Goal: Communication & Community: Answer question/provide support

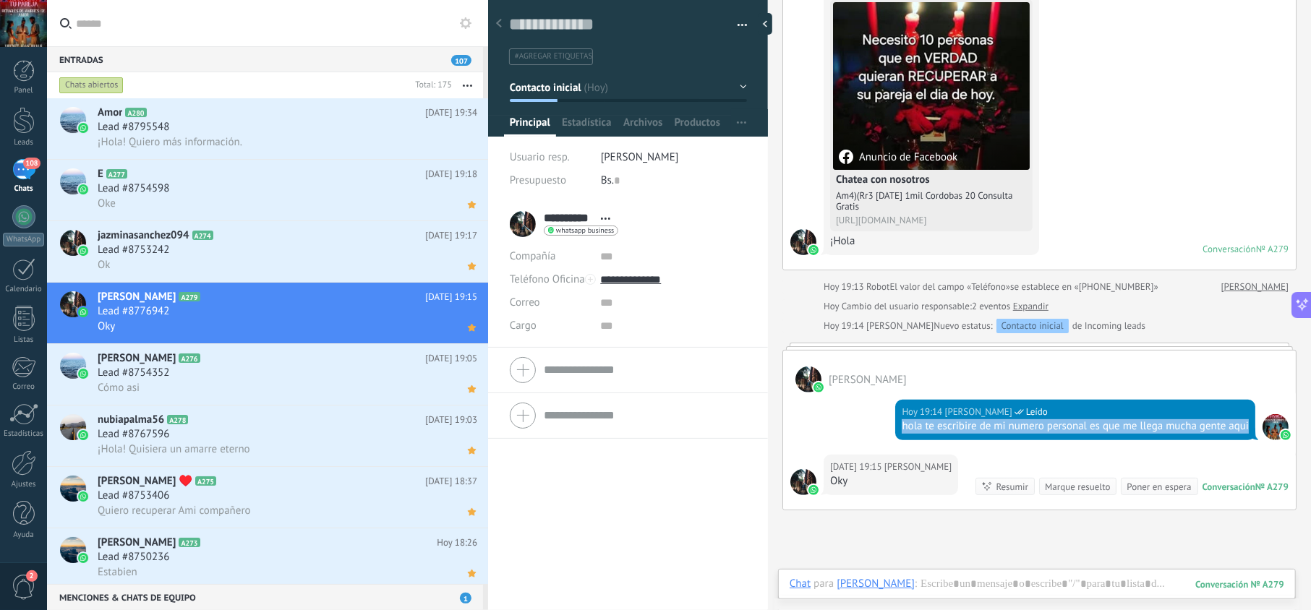
drag, startPoint x: 923, startPoint y: 440, endPoint x: 886, endPoint y: 432, distance: 37.7
click at [886, 432] on div "[DATE] 19:14 [PERSON_NAME] Leído hola te escribire de mi numero personal es que…" at bounding box center [1039, 424] width 513 height 62
copy div "hola te escribire de mi numero personal es que me llega mucha gente aqui"
click at [304, 145] on div "¡Hola! Quiero más información." at bounding box center [288, 141] width 380 height 15
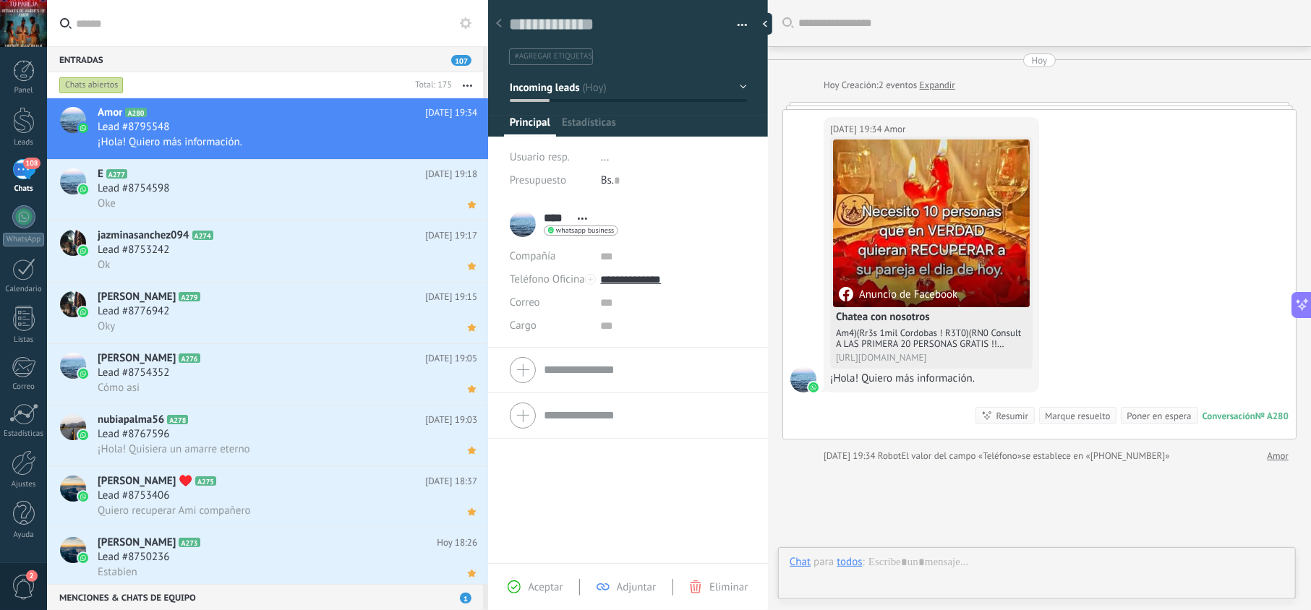
scroll to position [21, 0]
click at [547, 585] on span "Aceptar" at bounding box center [545, 588] width 35 height 14
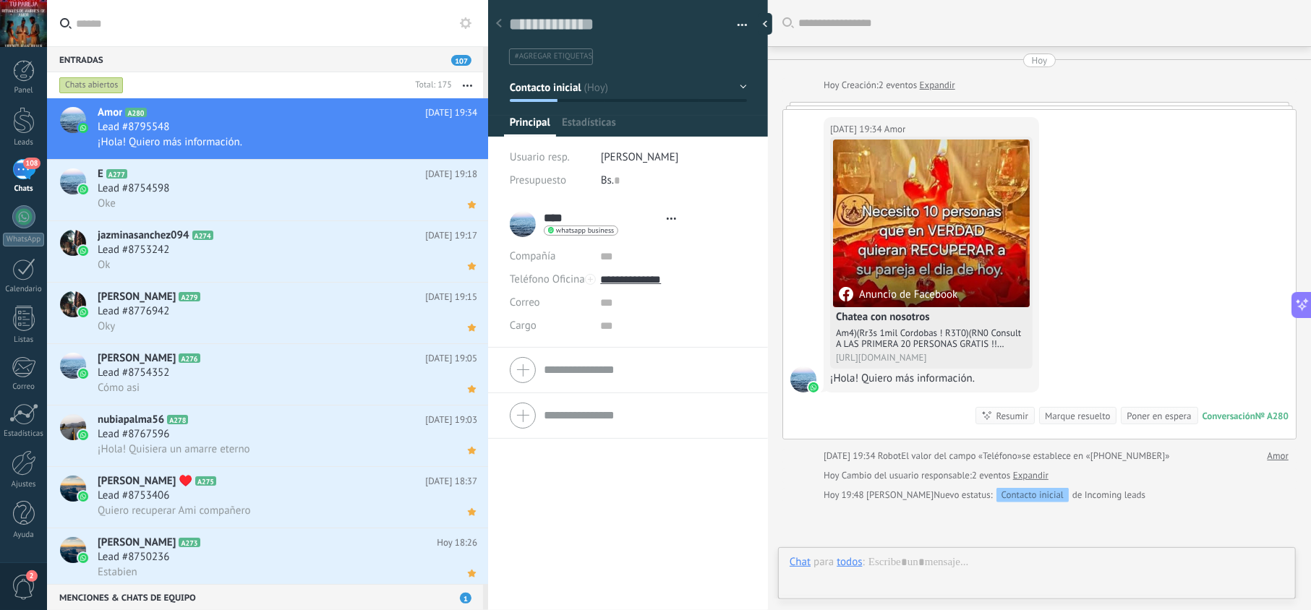
type textarea "**********"
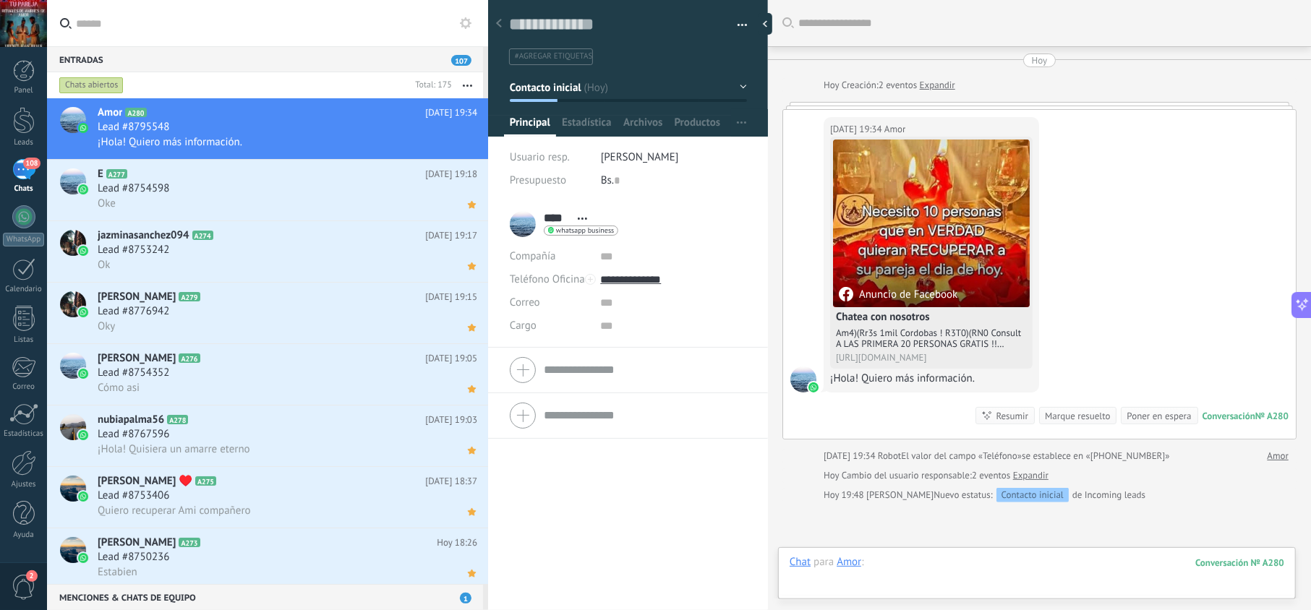
click at [908, 565] on div at bounding box center [1036, 576] width 495 height 43
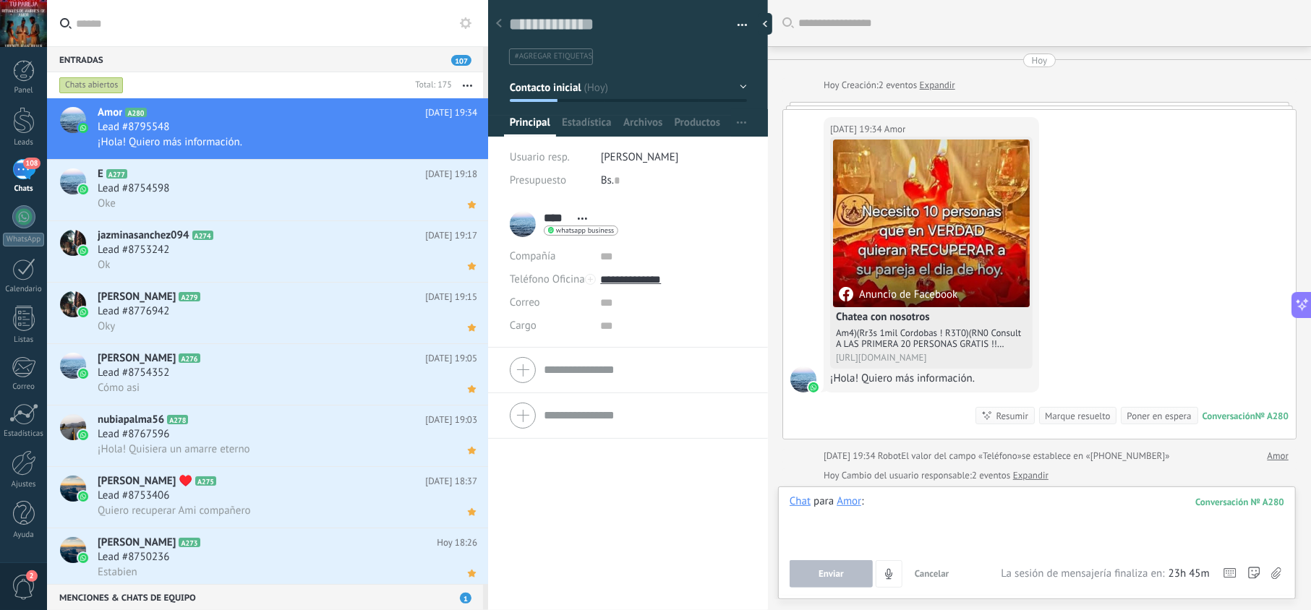
paste div
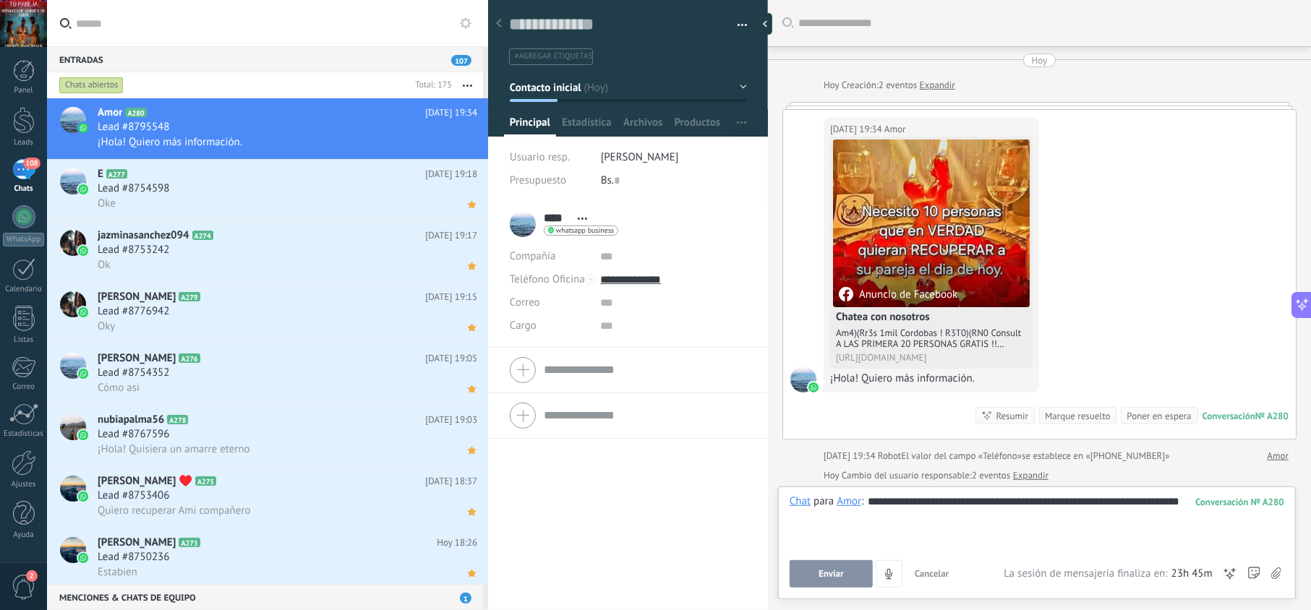
click at [837, 576] on span "Enviar" at bounding box center [830, 574] width 25 height 10
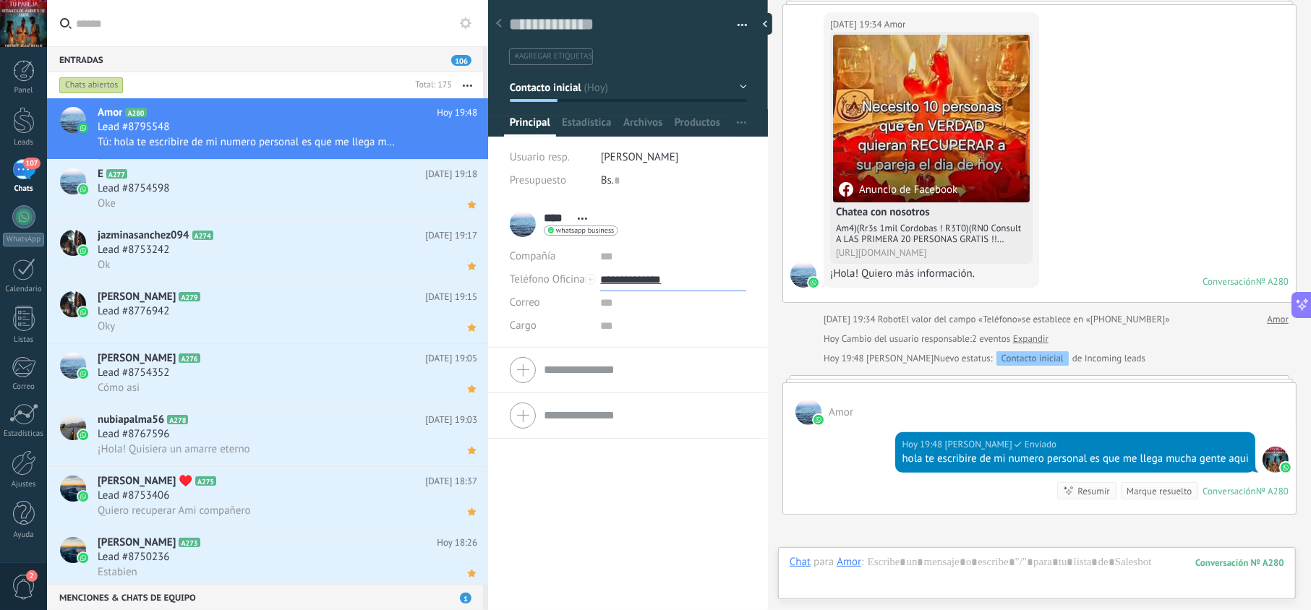
click at [657, 281] on input "**********" at bounding box center [672, 279] width 145 height 23
type input "**********"
click at [651, 348] on div "Copiar" at bounding box center [673, 353] width 144 height 25
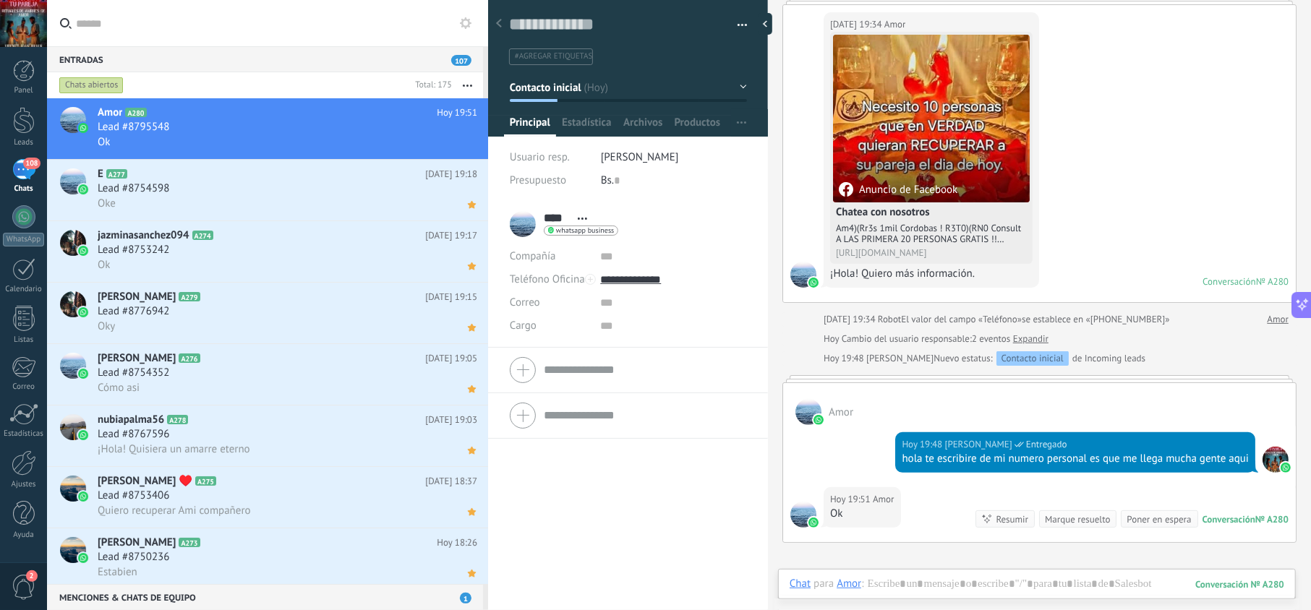
scroll to position [137, 0]
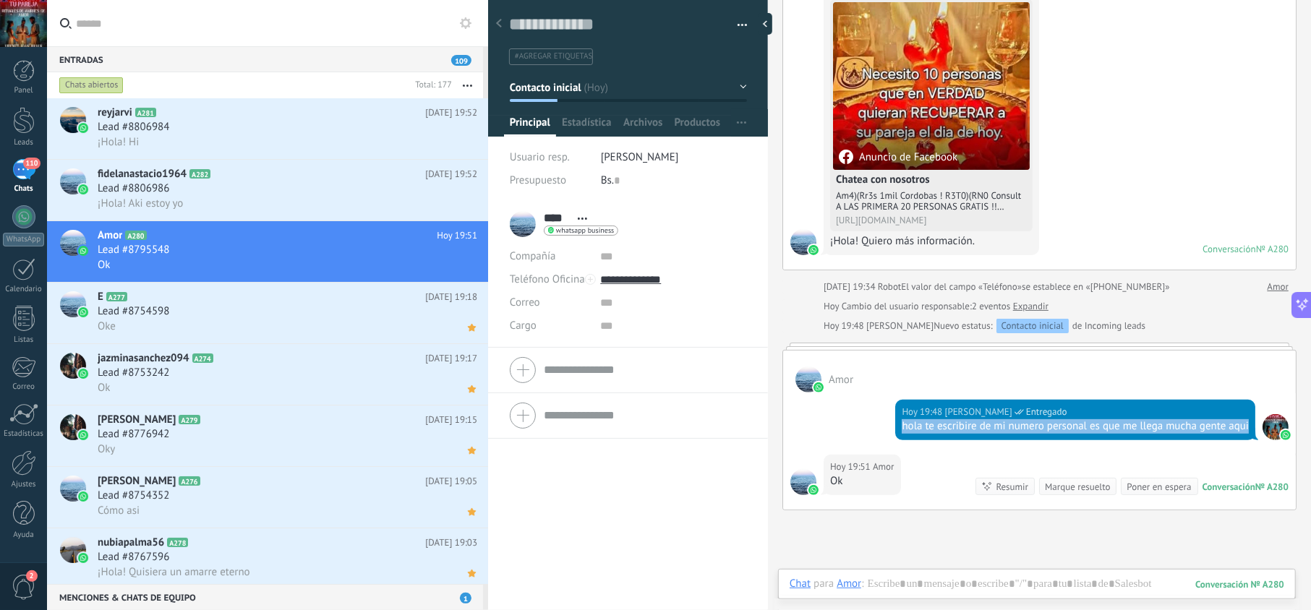
drag, startPoint x: 929, startPoint y: 446, endPoint x: 888, endPoint y: 425, distance: 46.2
click at [888, 425] on div "[DATE] 19:48 [PERSON_NAME] Entregado hola te escribire de mi numero personal es…" at bounding box center [1039, 424] width 513 height 62
copy div "hola te escribire de mi numero personal es que me llega mucha gente aqui"
click at [298, 247] on div "Lead #8795548" at bounding box center [288, 250] width 380 height 14
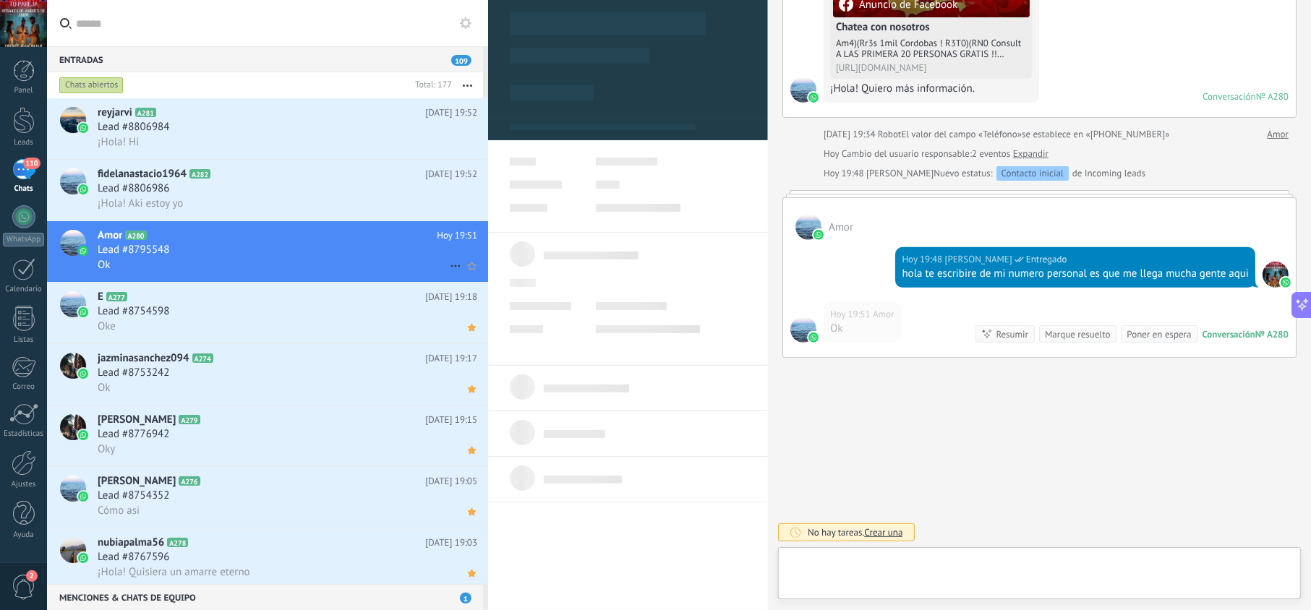
scroll to position [21, 0]
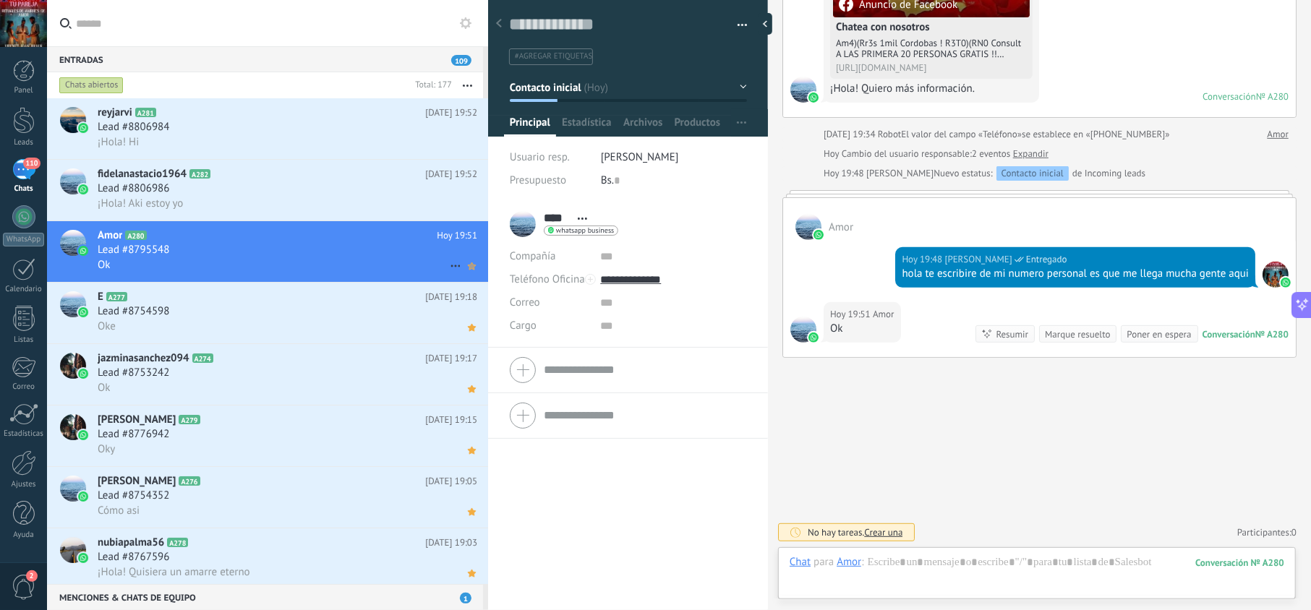
click at [468, 268] on use at bounding box center [472, 265] width 8 height 7
click at [344, 197] on div "¡Hola! Aki estoy yo" at bounding box center [288, 203] width 380 height 15
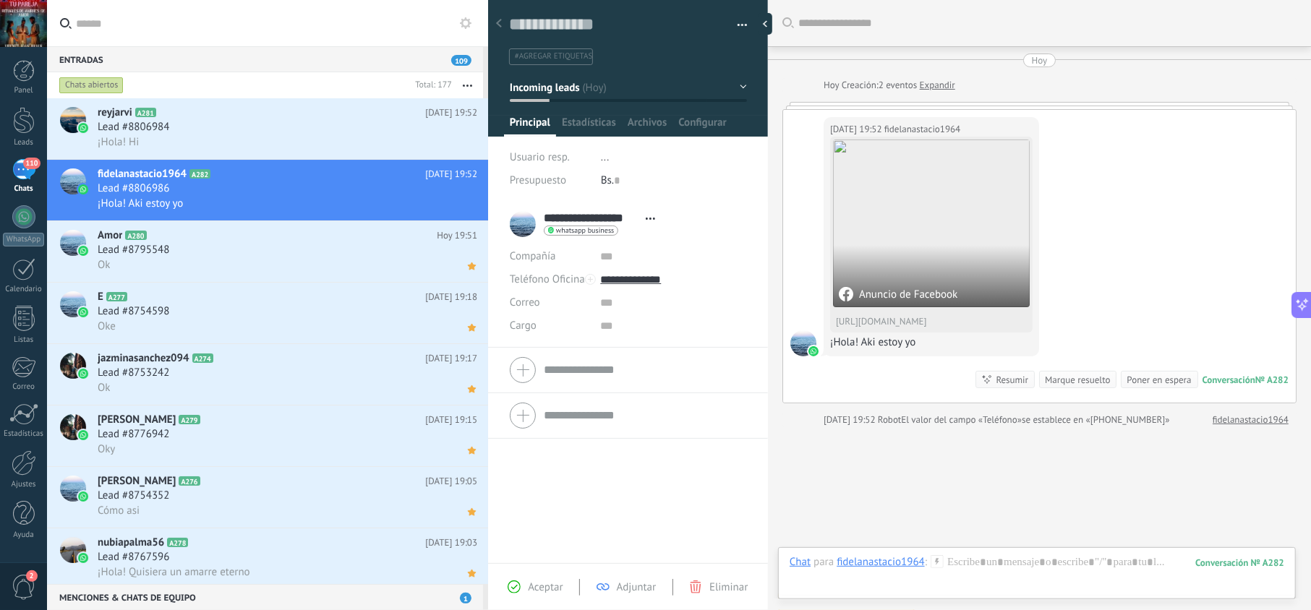
scroll to position [71, 0]
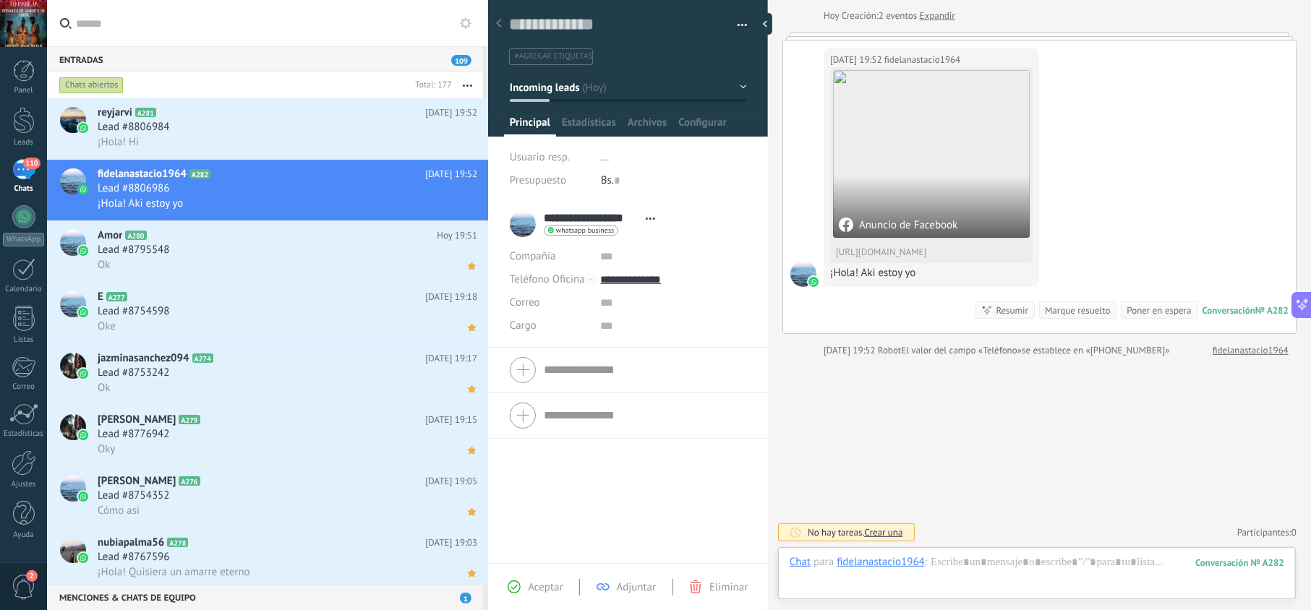
click at [536, 582] on span "Aceptar" at bounding box center [545, 588] width 35 height 14
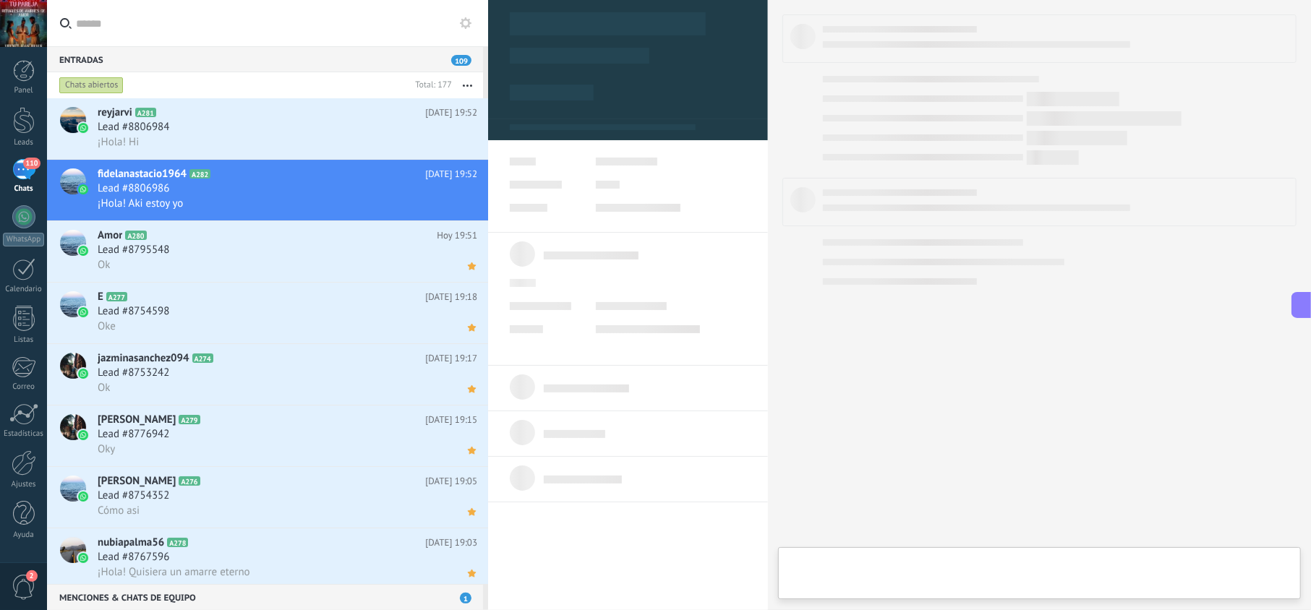
type textarea "**********"
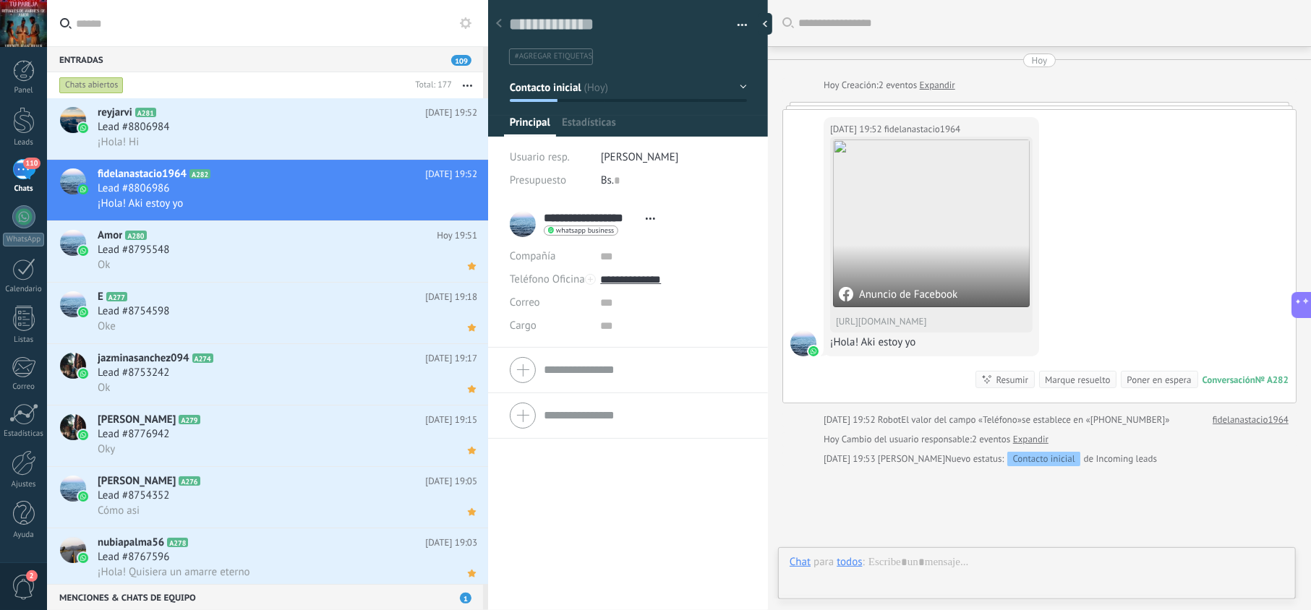
scroll to position [21, 0]
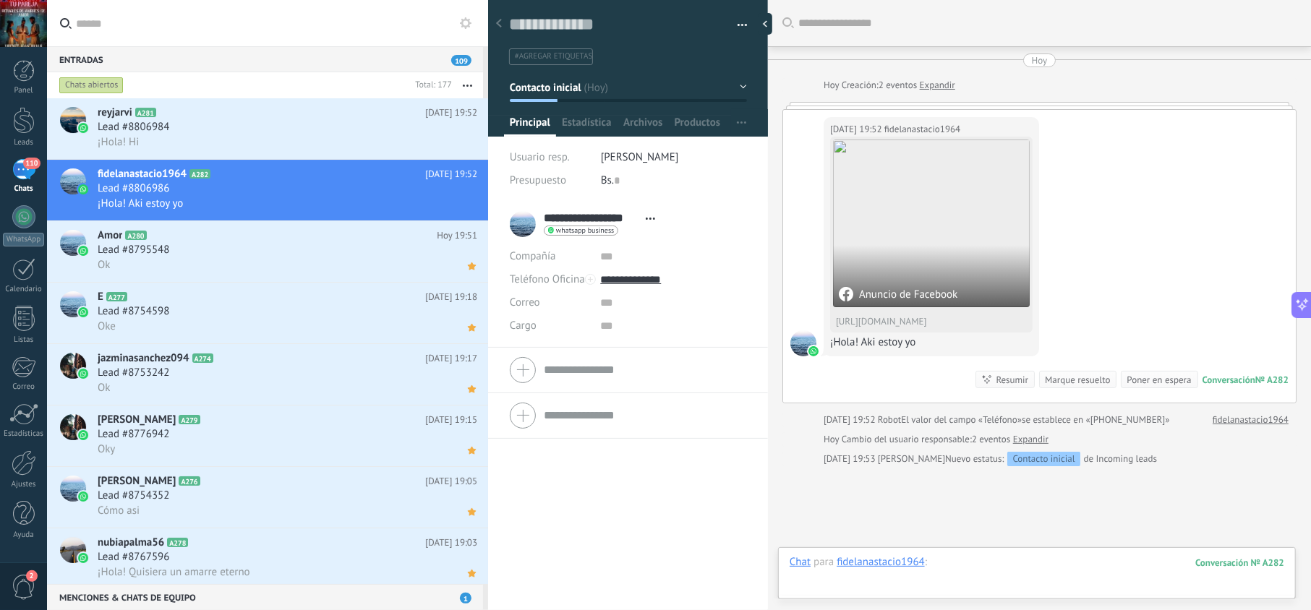
click at [981, 564] on div at bounding box center [1036, 576] width 495 height 43
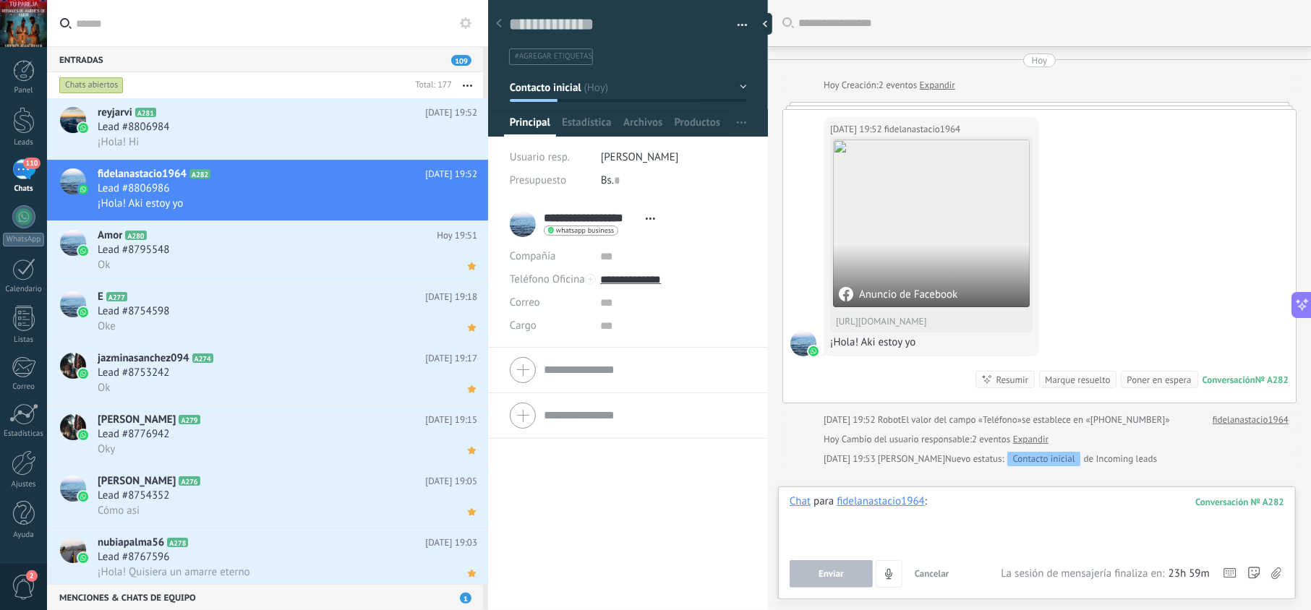
paste div
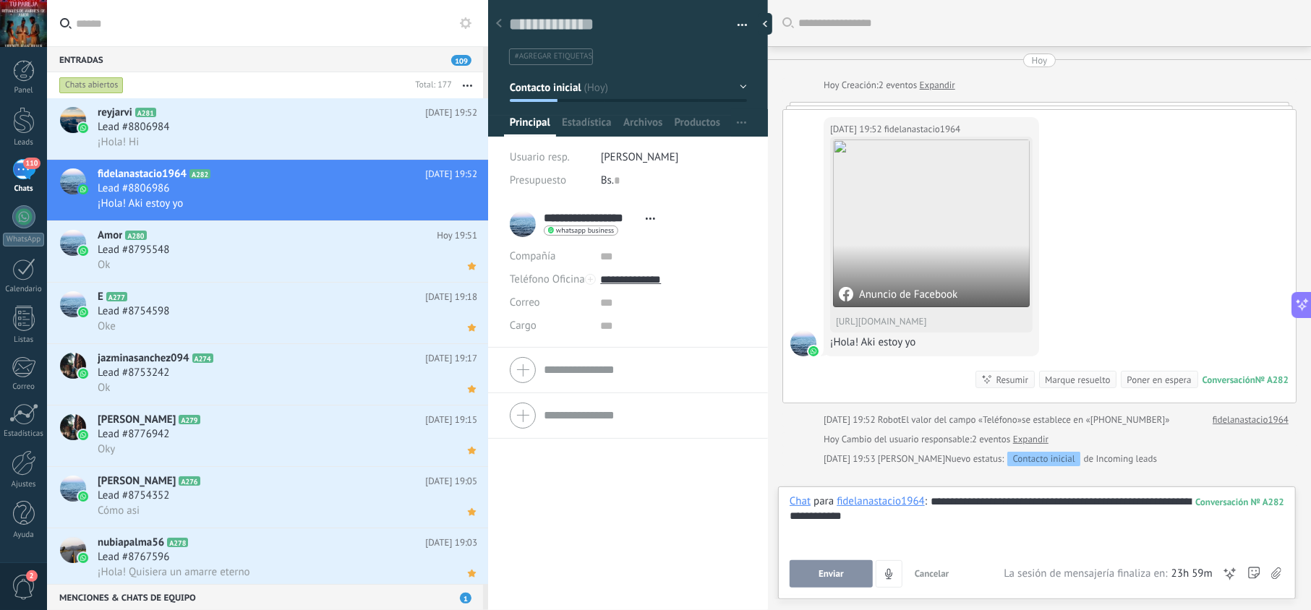
click at [846, 568] on button "Enviar" at bounding box center [830, 573] width 83 height 27
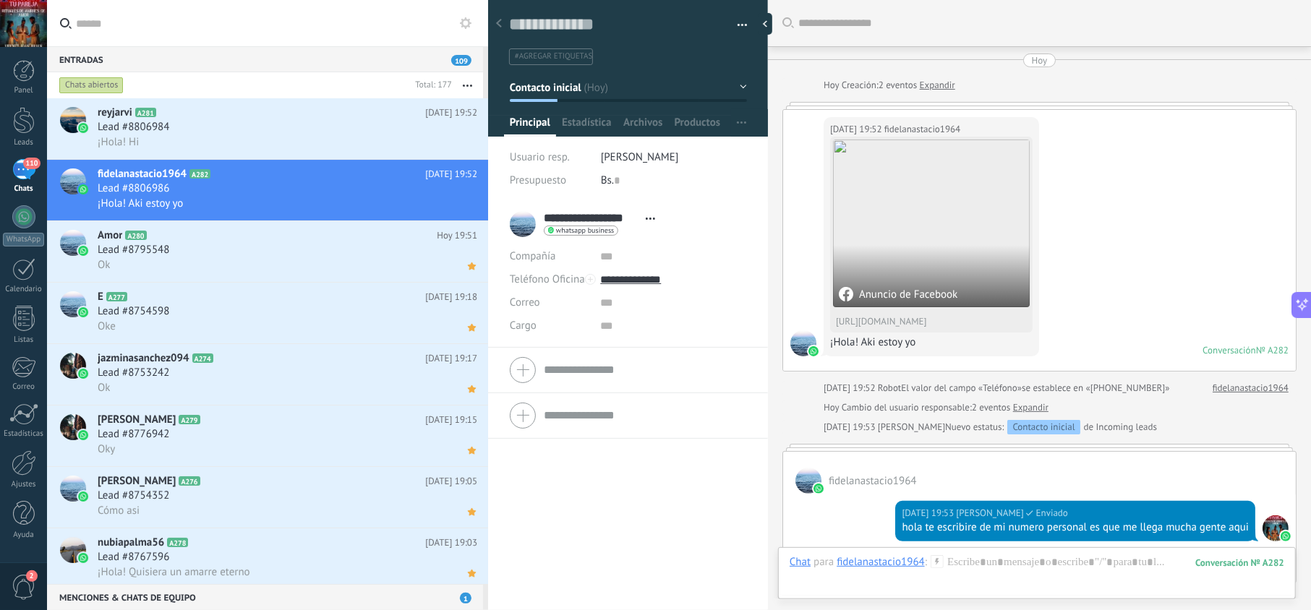
scroll to position [69, 0]
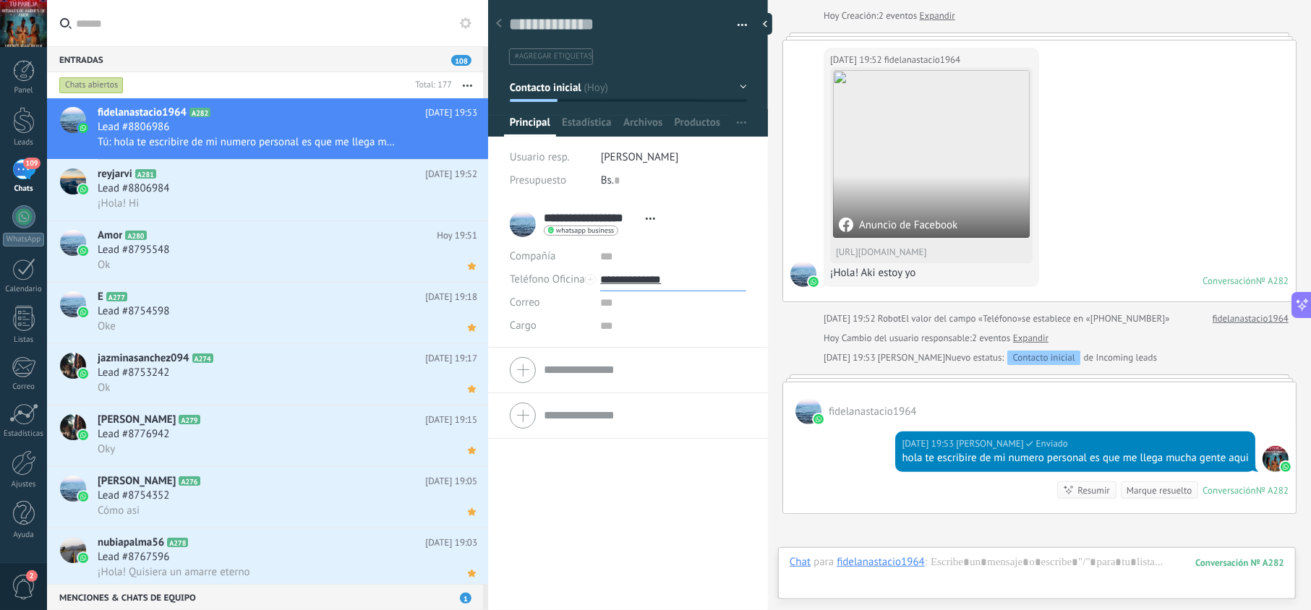
click at [638, 273] on input "**********" at bounding box center [672, 279] width 145 height 23
type input "**********"
click at [656, 356] on div "Copiar" at bounding box center [673, 353] width 144 height 25
click at [466, 148] on icon at bounding box center [471, 142] width 15 height 17
drag, startPoint x: 984, startPoint y: 478, endPoint x: 895, endPoint y: 464, distance: 90.0
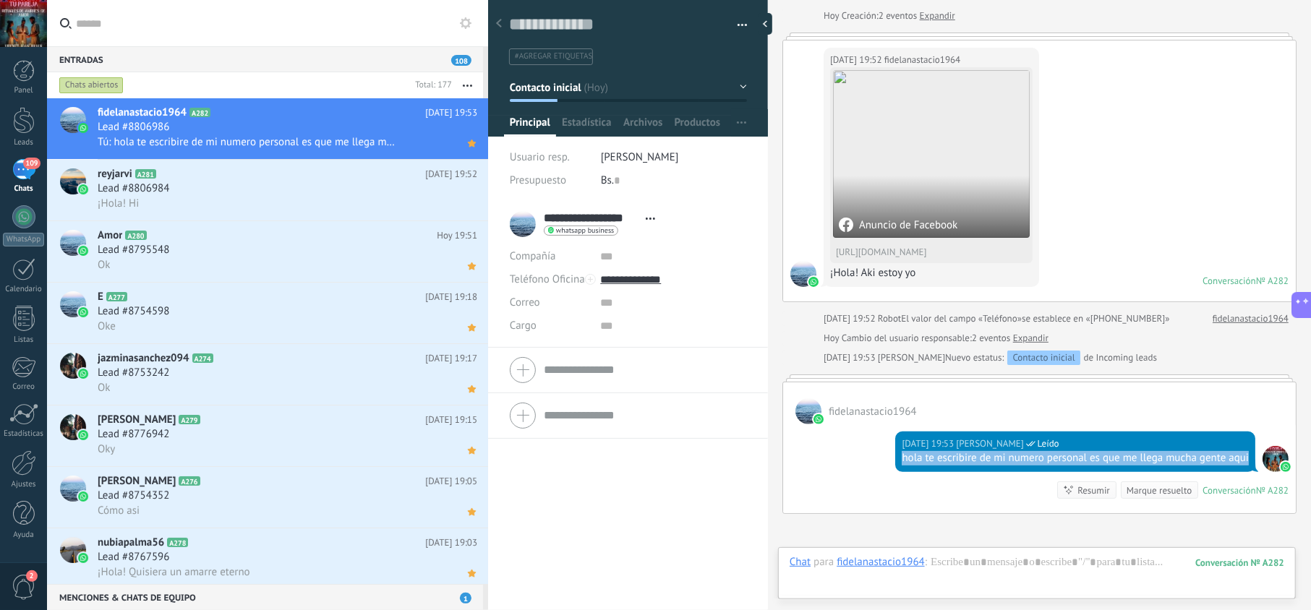
click at [895, 464] on div "[DATE] 19:53 [PERSON_NAME] Leído hola te escribire de mi numero personal es que…" at bounding box center [1075, 452] width 360 height 40
copy div "hola te escribire de mi numero personal es que me llega mucha gente aqui"
click at [252, 176] on h2 "reyjarvi A281" at bounding box center [262, 174] width 328 height 14
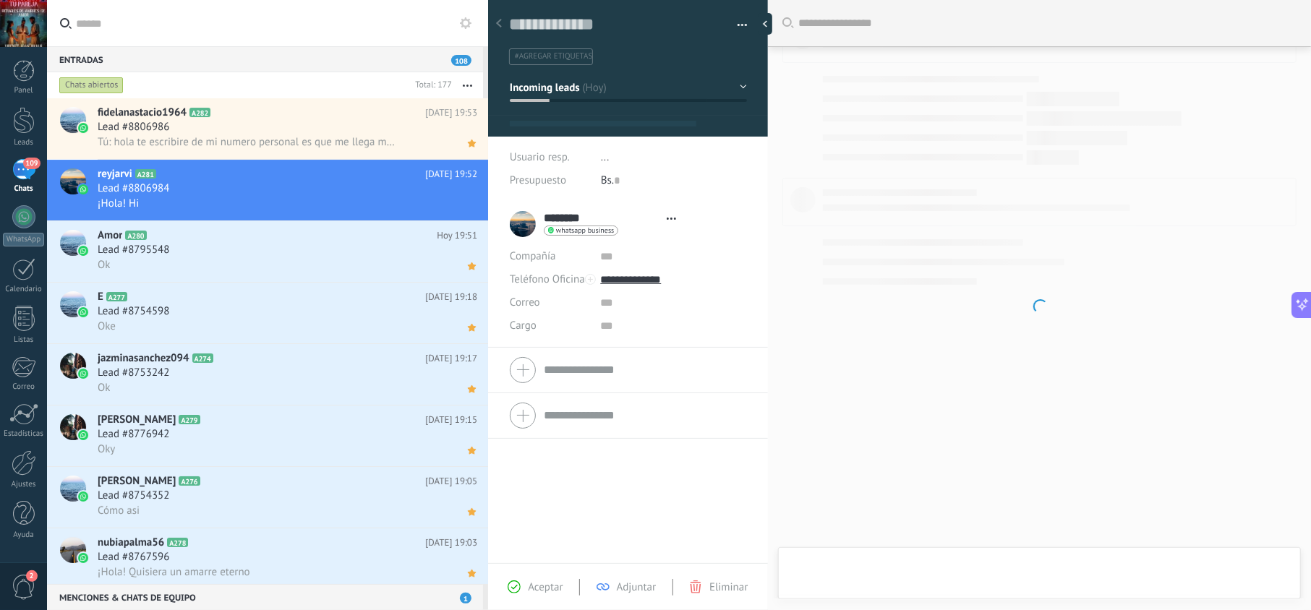
scroll to position [21, 0]
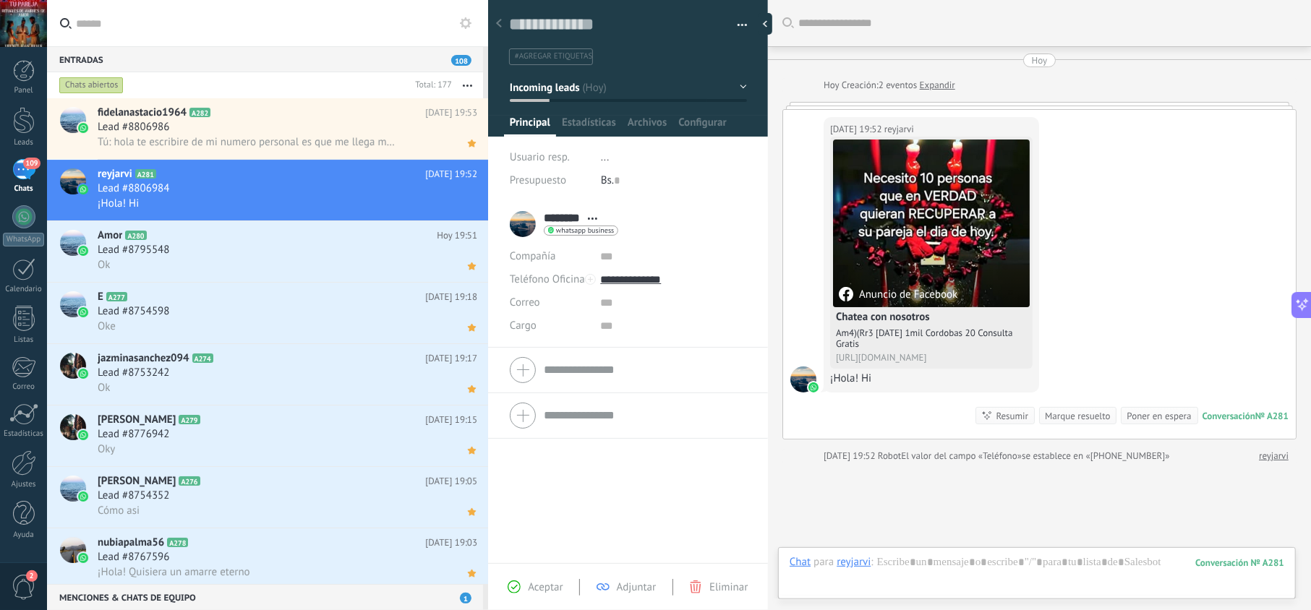
click at [533, 599] on div "Aceptar Adjuntar Eliminar" at bounding box center [628, 586] width 280 height 47
click at [536, 589] on span "Aceptar" at bounding box center [545, 588] width 35 height 14
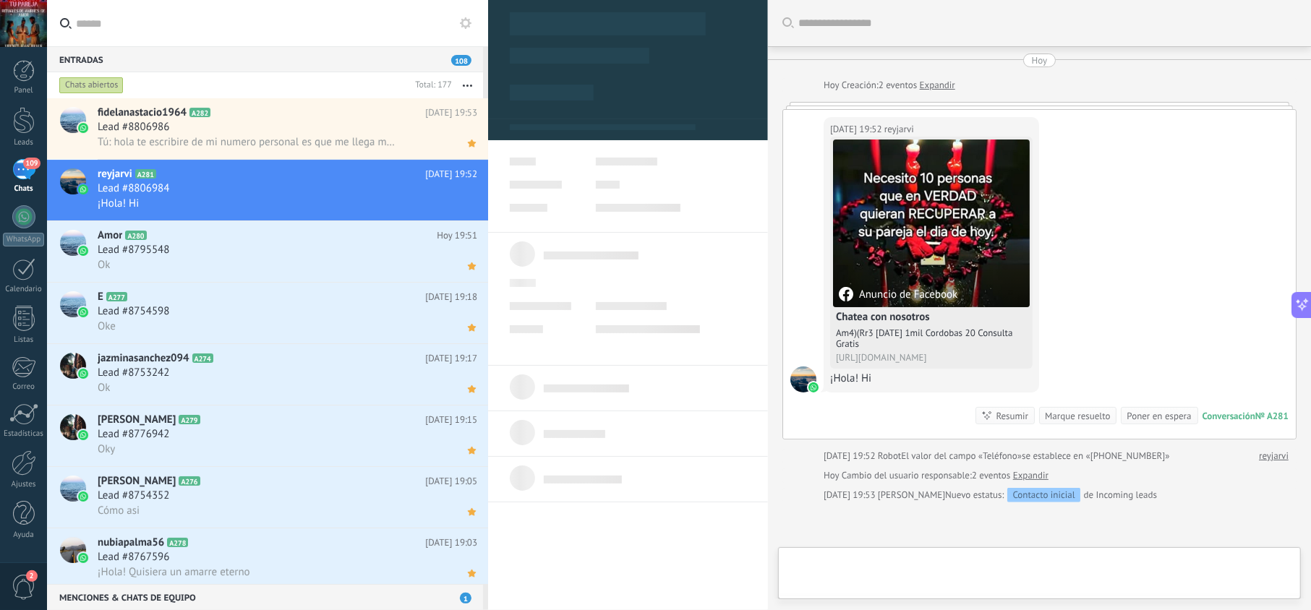
type textarea "**********"
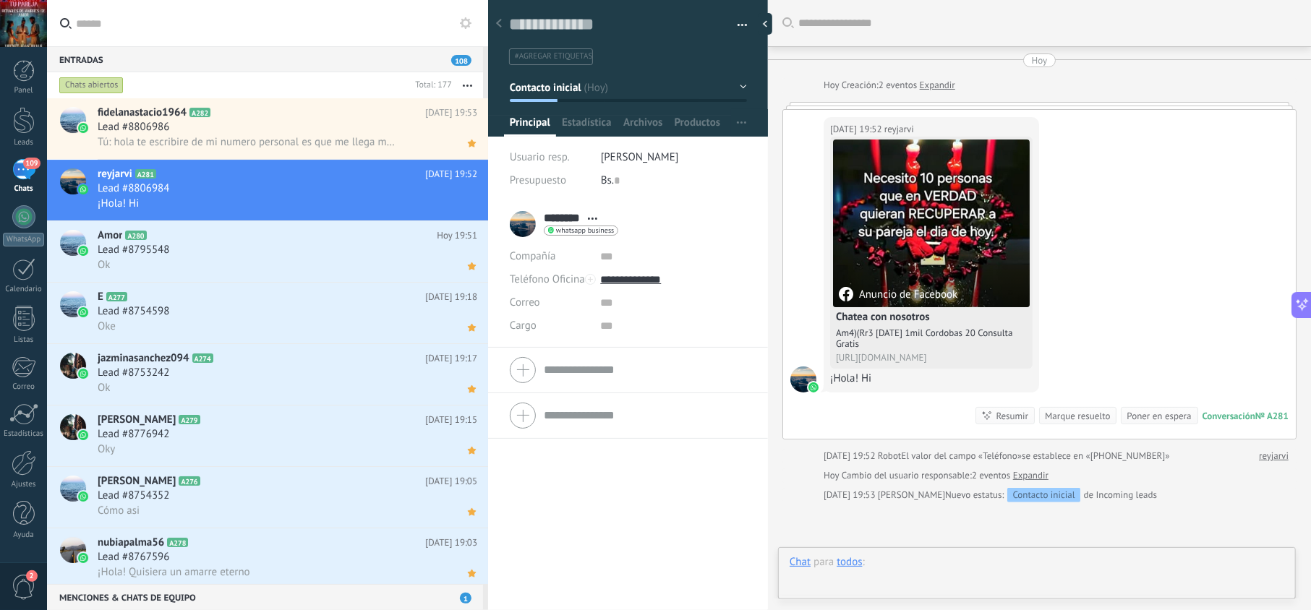
scroll to position [21, 0]
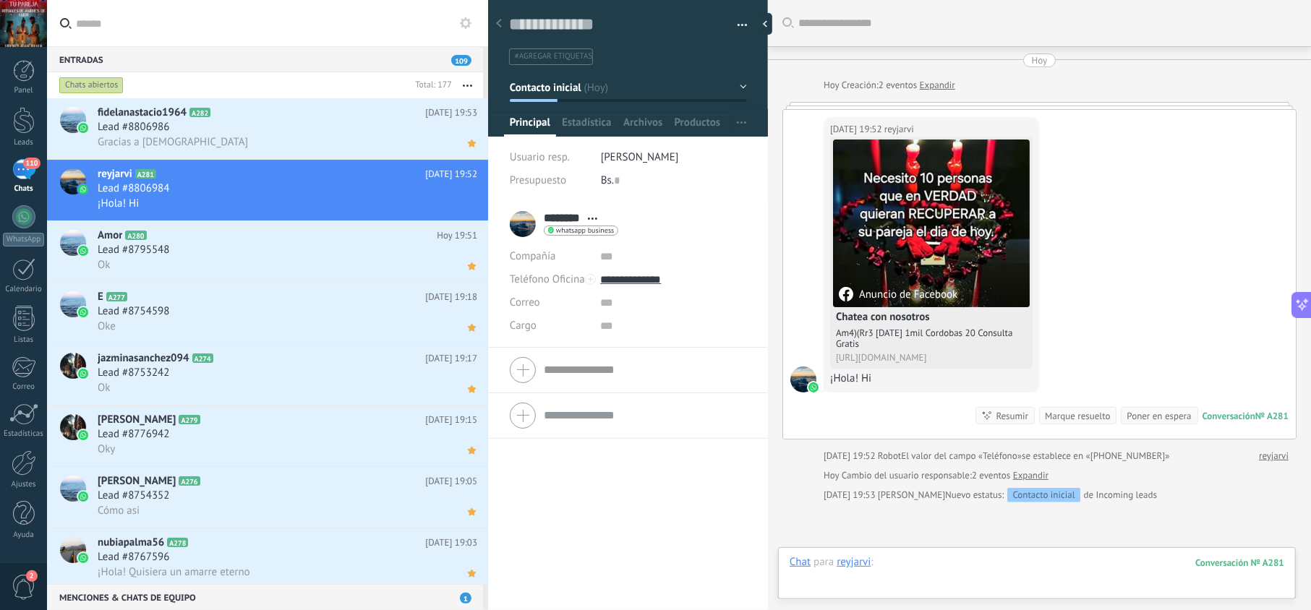
click at [926, 560] on div at bounding box center [1036, 576] width 495 height 43
paste div
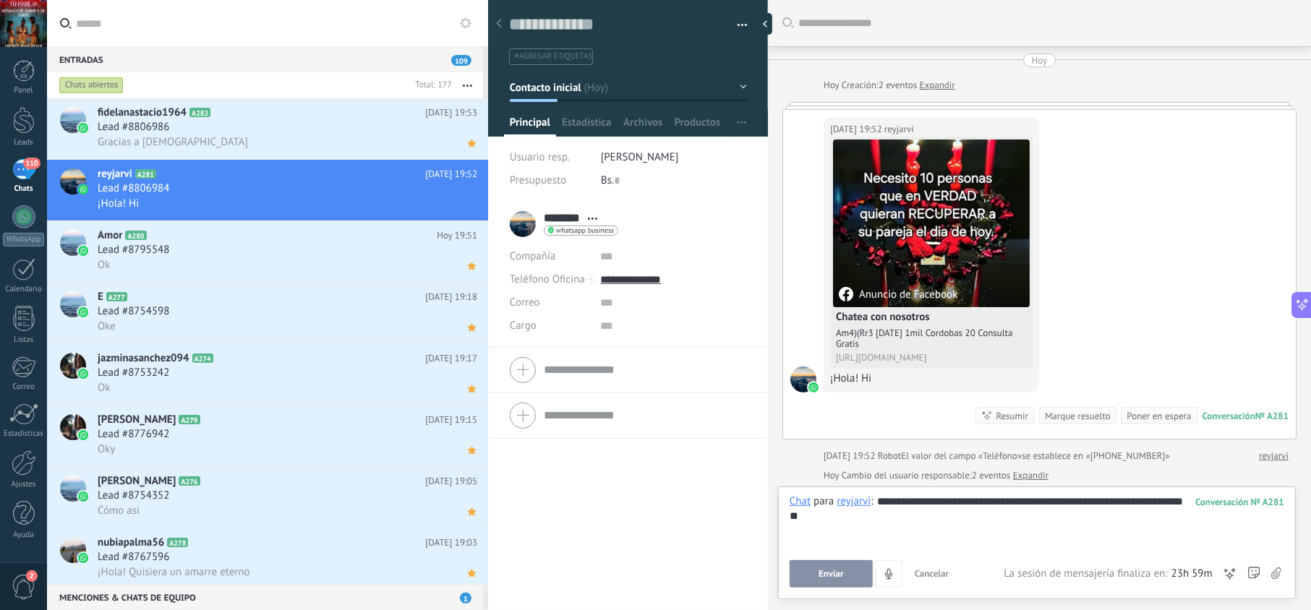
click at [834, 570] on span "Enviar" at bounding box center [830, 574] width 25 height 10
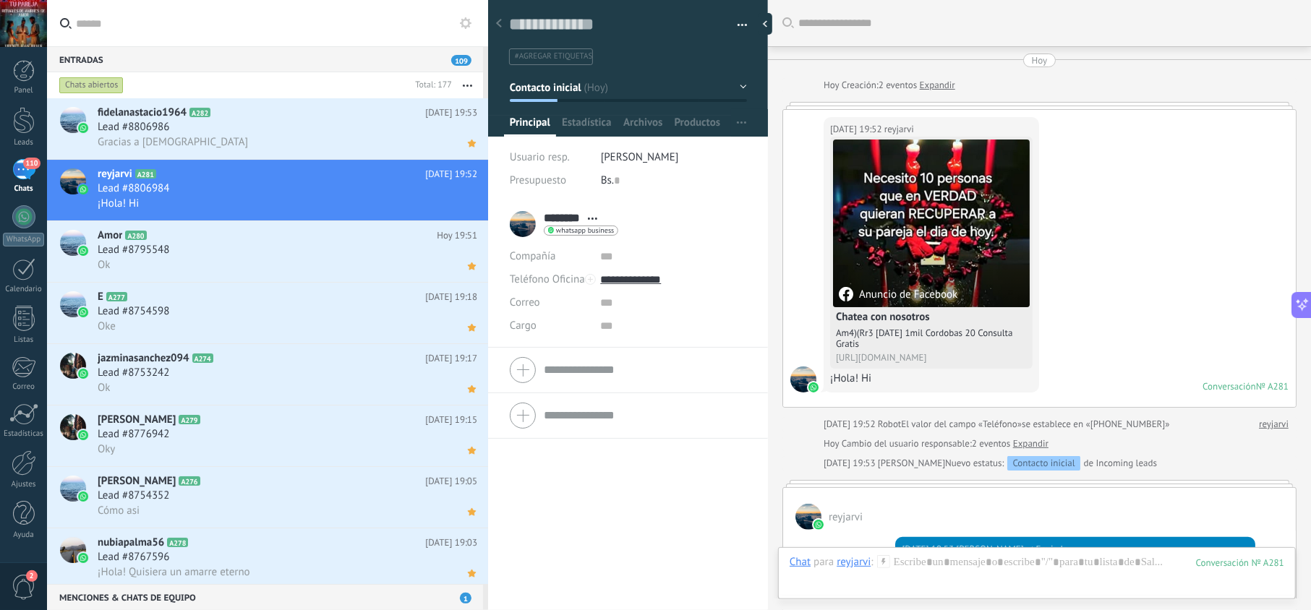
scroll to position [279, 0]
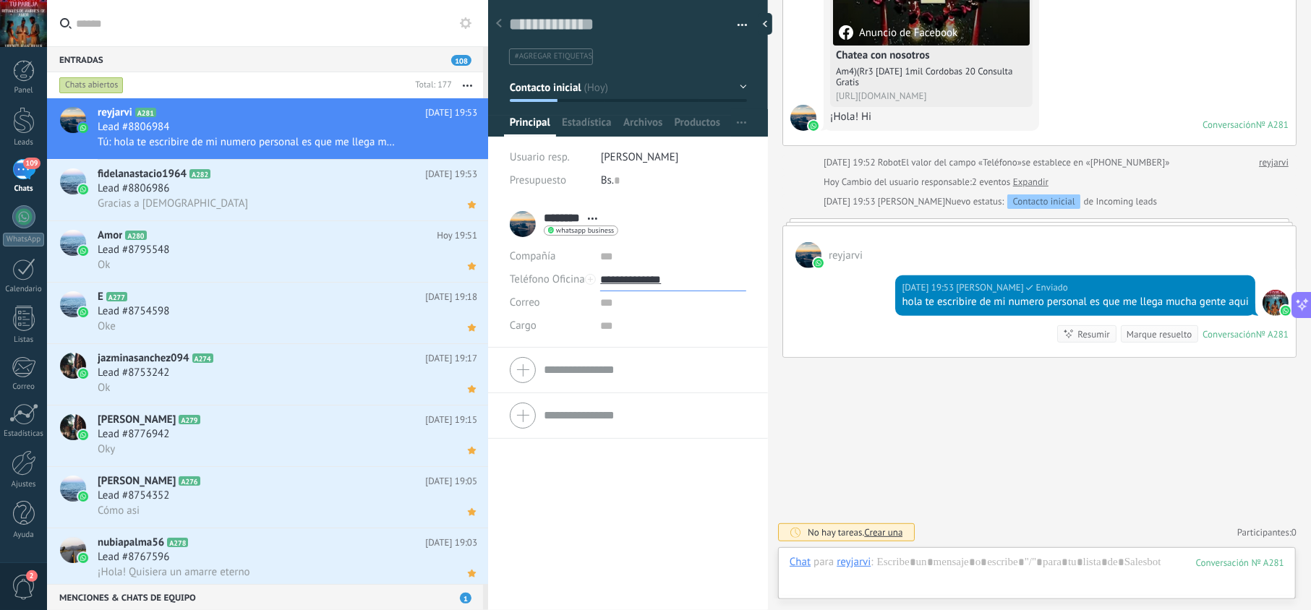
click at [642, 281] on input "**********" at bounding box center [672, 279] width 145 height 23
type input "**********"
click at [652, 354] on div "Copiar" at bounding box center [673, 353] width 144 height 25
click at [464, 148] on icon at bounding box center [471, 142] width 15 height 17
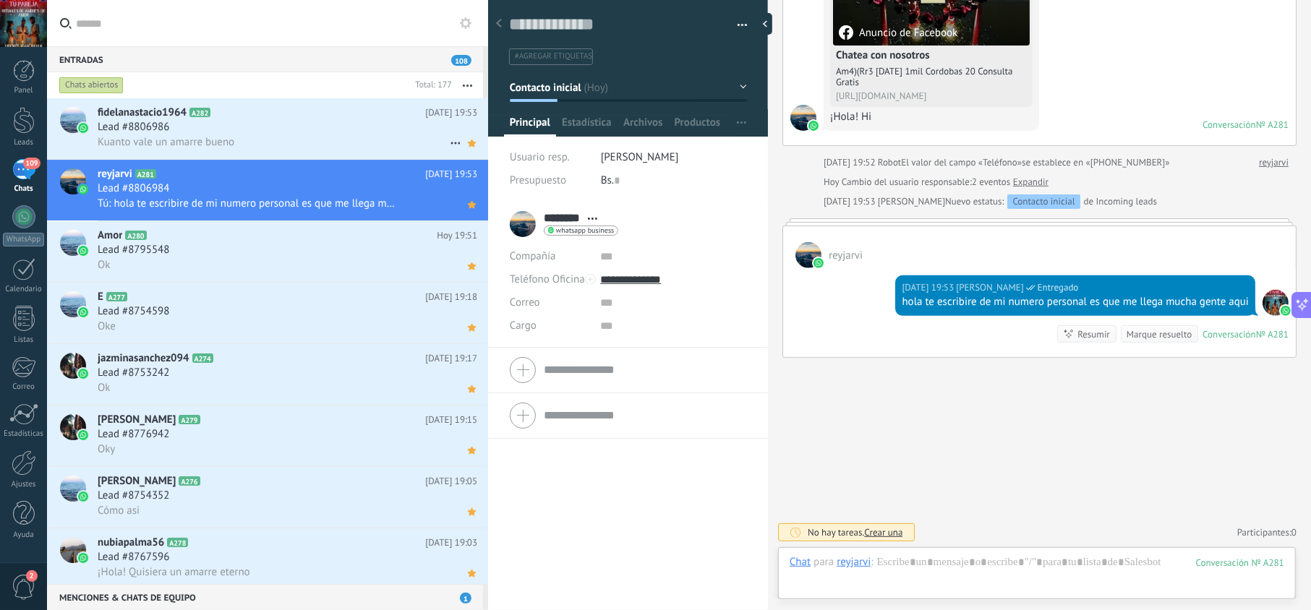
click at [357, 128] on div "Lead #8806986" at bounding box center [288, 127] width 380 height 14
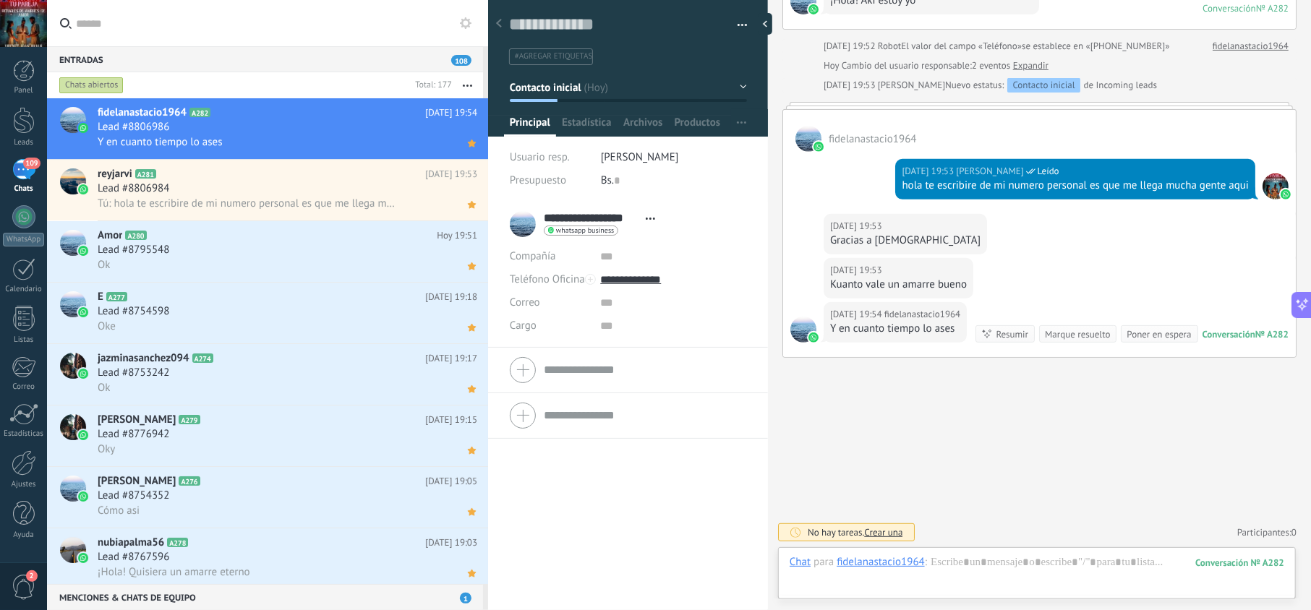
scroll to position [359, 0]
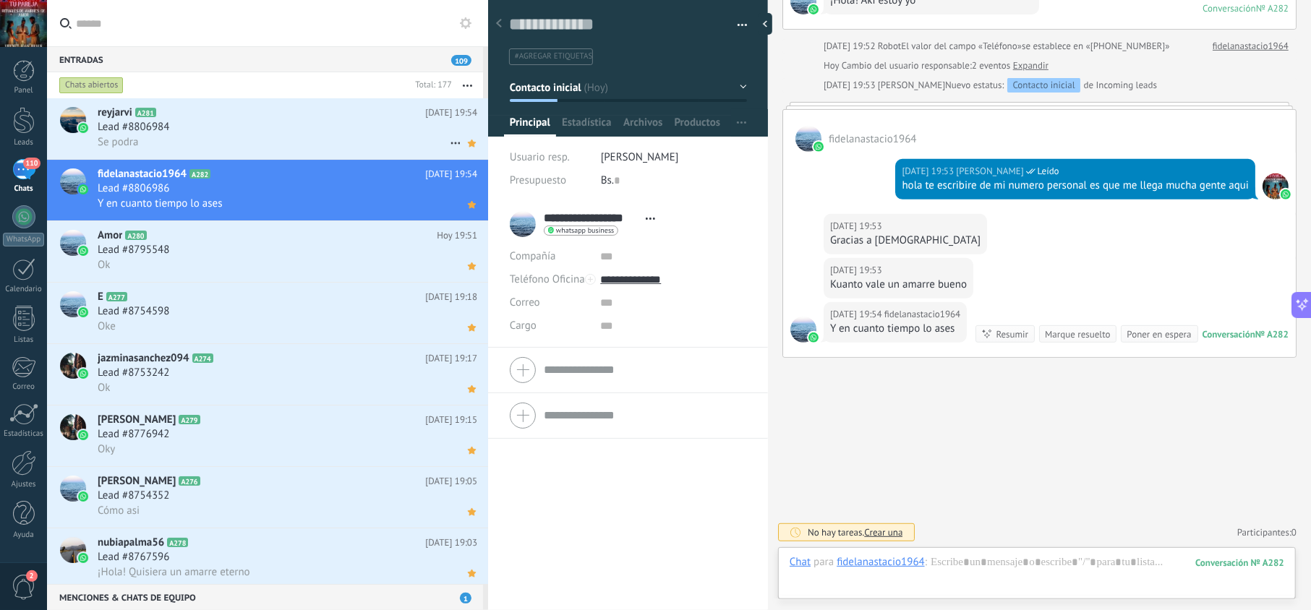
click at [356, 116] on h2 "reyjarvi A281" at bounding box center [262, 113] width 328 height 14
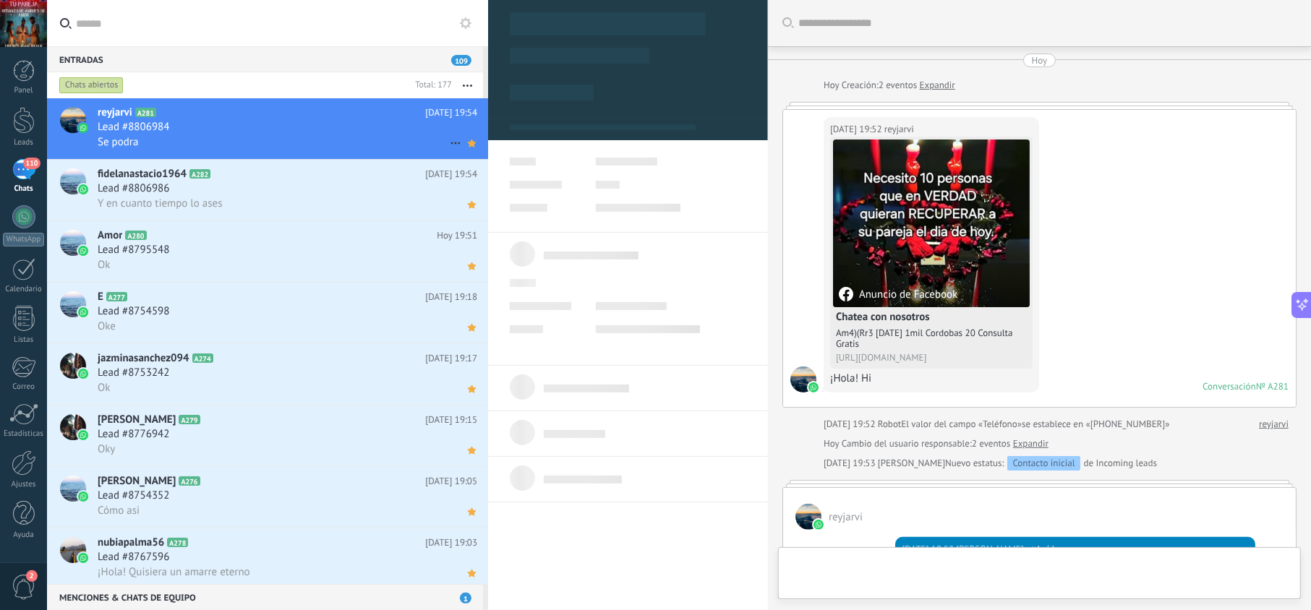
type textarea "**********"
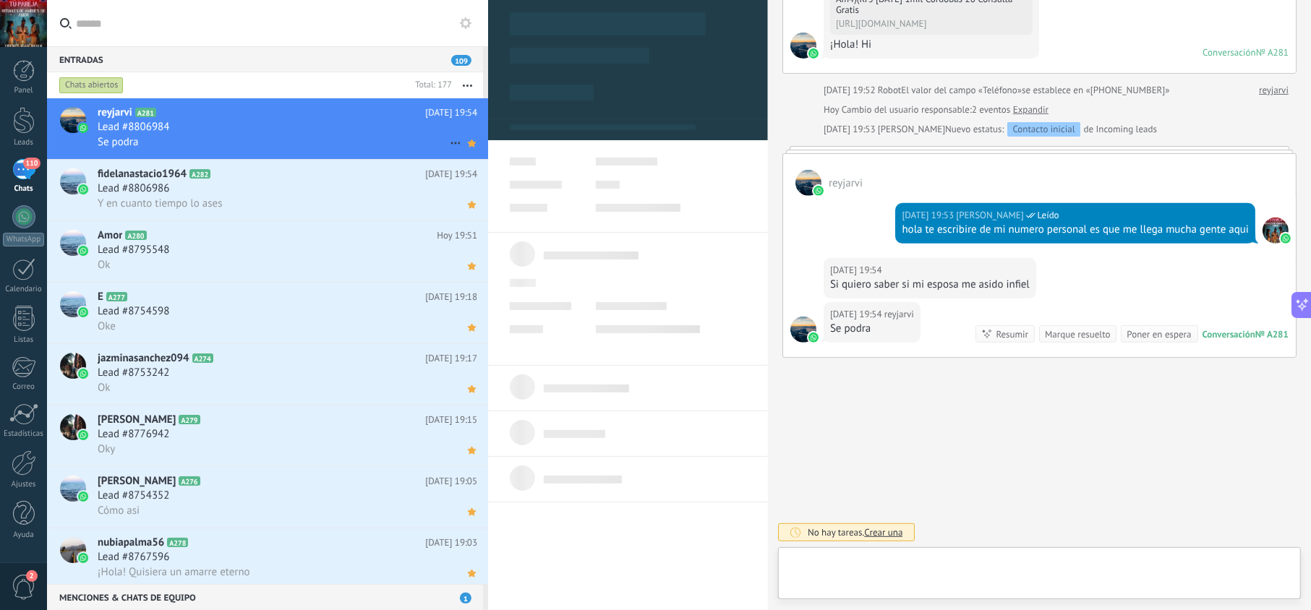
scroll to position [21, 0]
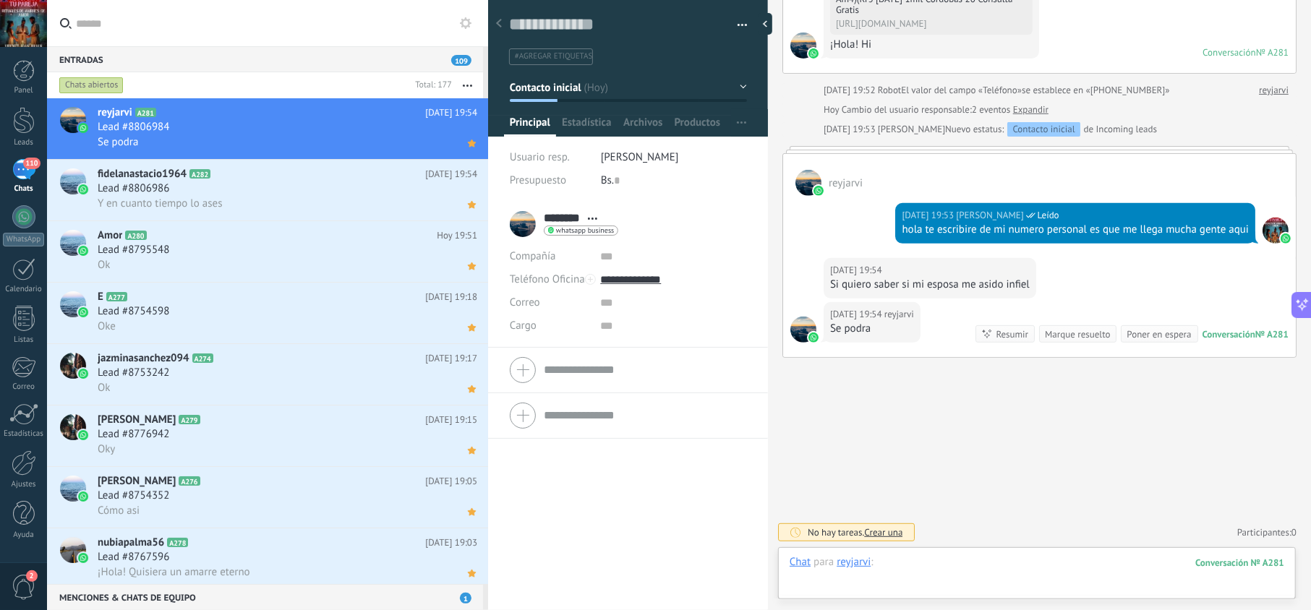
click at [920, 562] on div at bounding box center [1036, 576] width 495 height 43
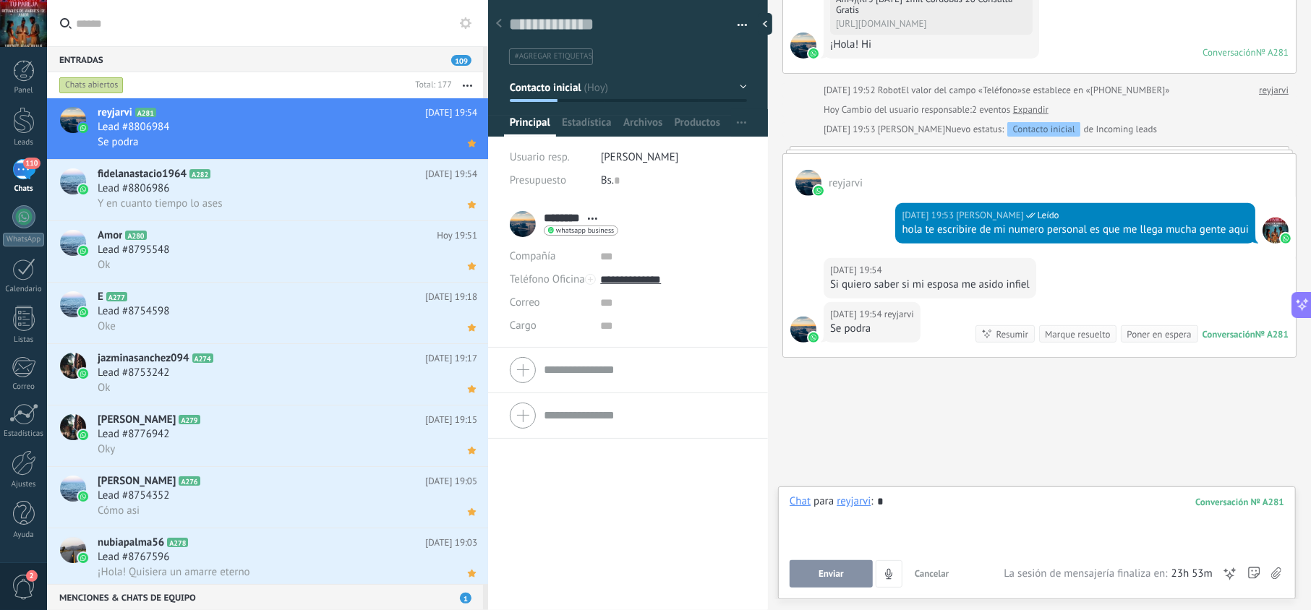
click at [834, 570] on span "Enviar" at bounding box center [830, 574] width 25 height 10
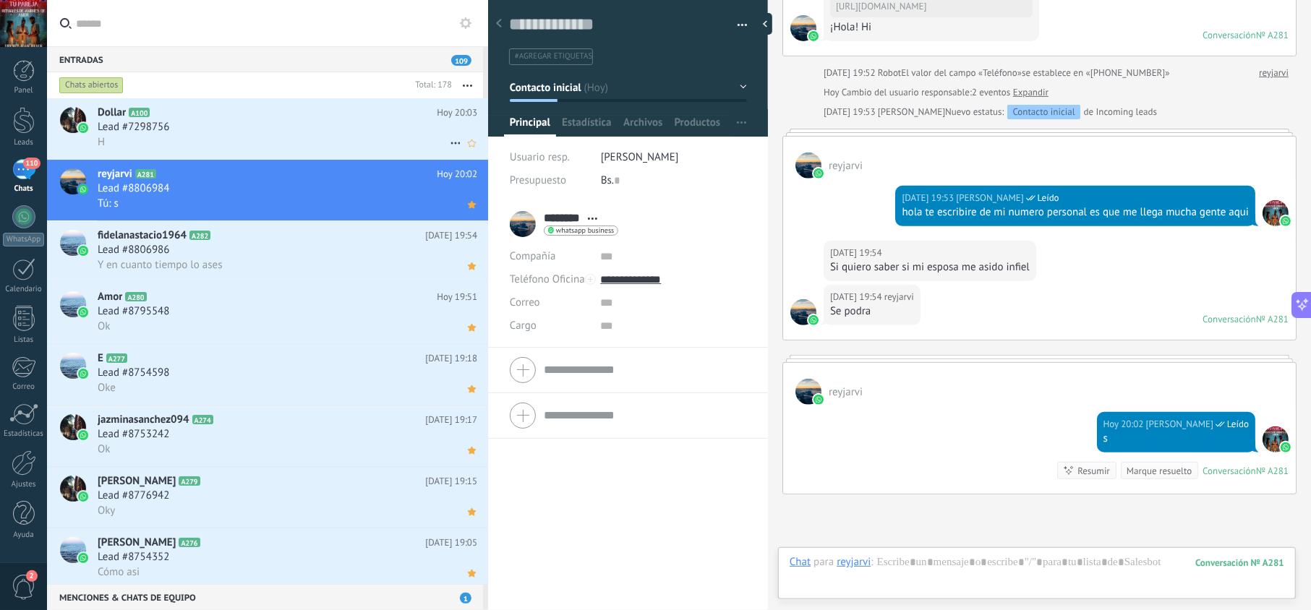
click at [283, 128] on div "Lead #7298756" at bounding box center [288, 127] width 380 height 14
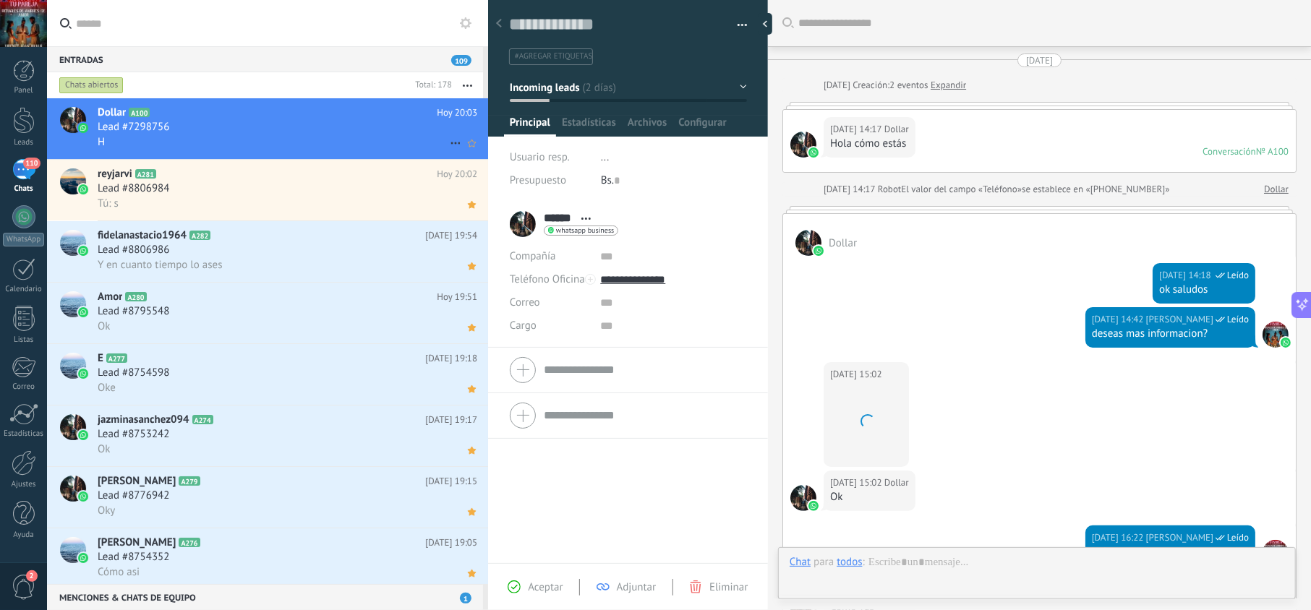
scroll to position [661, 0]
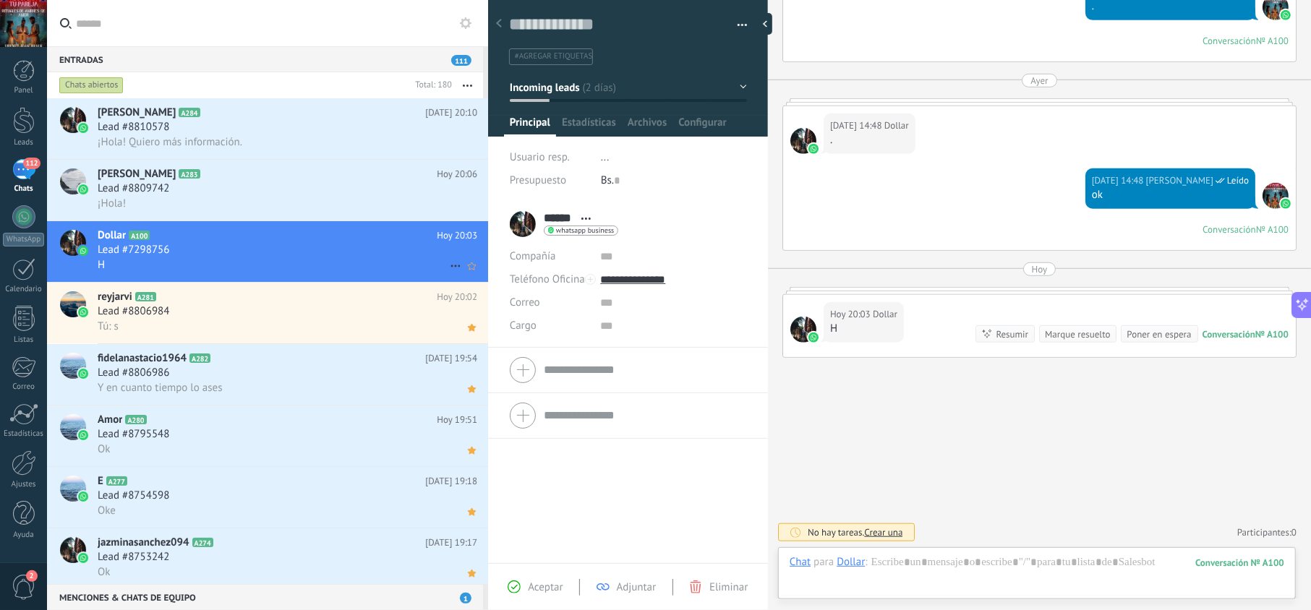
click at [283, 257] on div "H" at bounding box center [288, 264] width 380 height 15
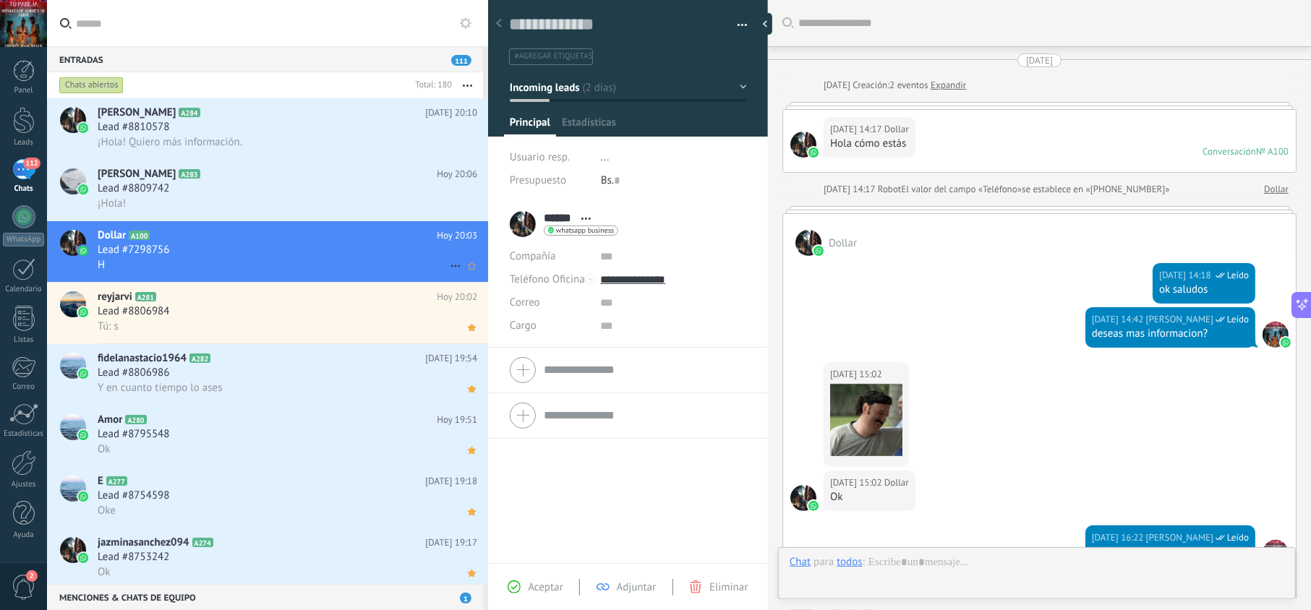
scroll to position [661, 0]
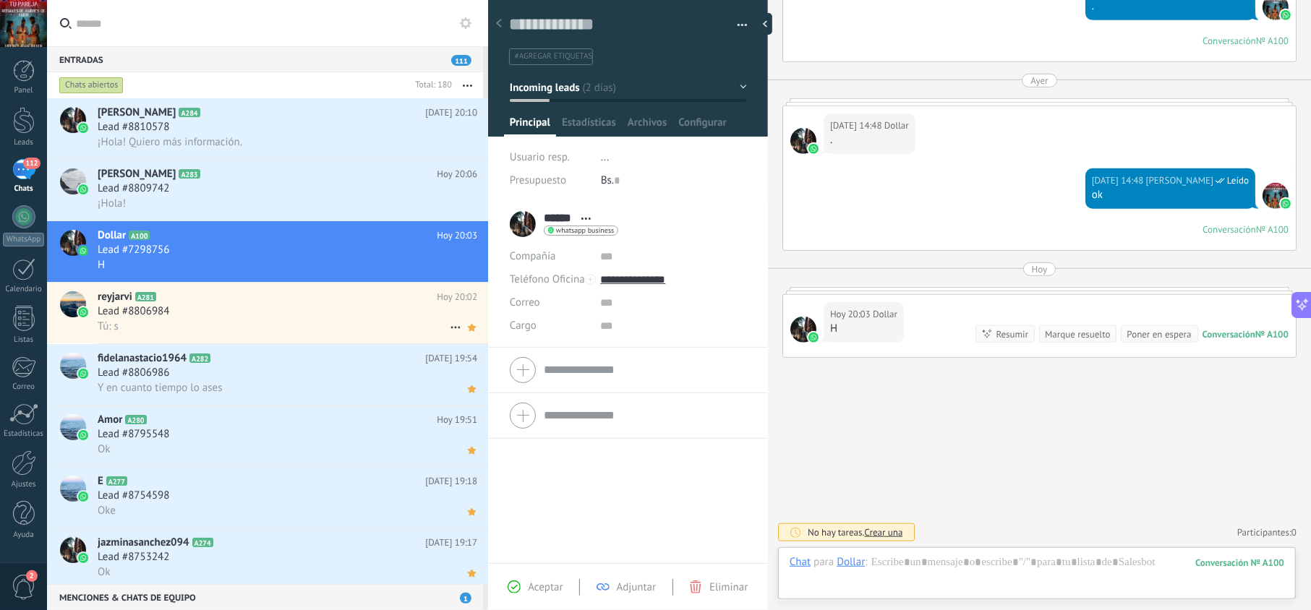
click at [299, 324] on div "Tú: s" at bounding box center [288, 326] width 380 height 15
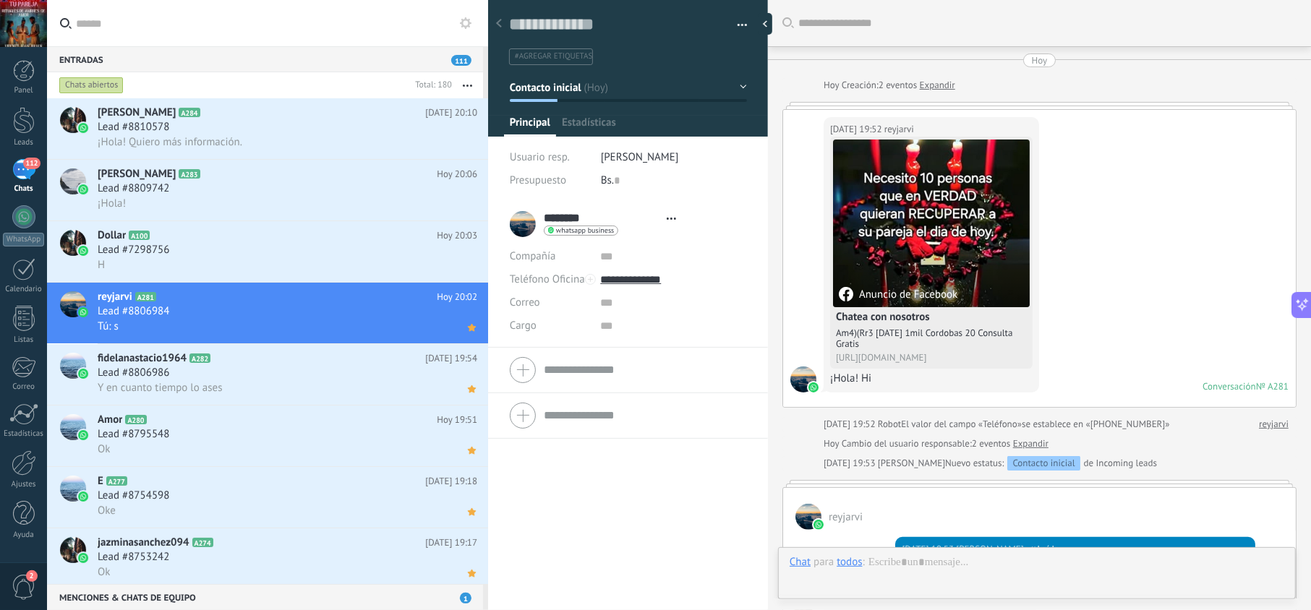
scroll to position [499, 0]
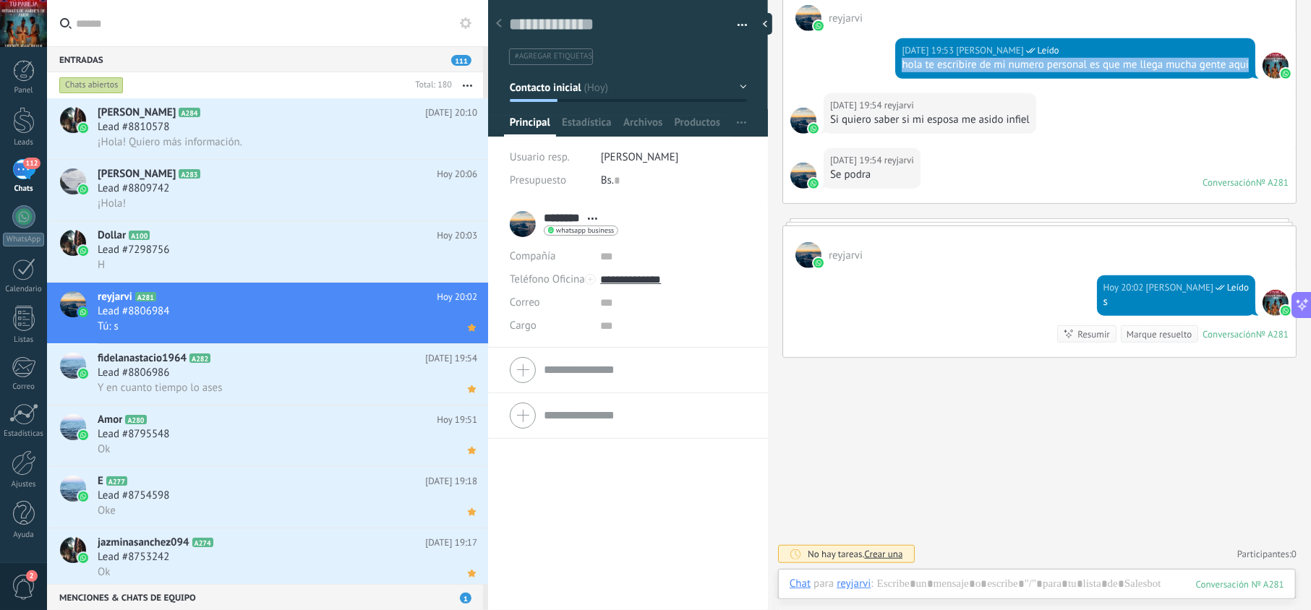
drag, startPoint x: 957, startPoint y: 82, endPoint x: 863, endPoint y: 72, distance: 94.5
click at [863, 72] on div "[DATE] 19:53 [PERSON_NAME] Leído hola te escribire de mi numero personal es que…" at bounding box center [1039, 62] width 513 height 62
copy div "hola te escribire de mi numero personal es que me llega mucha gente aqui"
click at [186, 232] on h2 "Dollar A100" at bounding box center [267, 235] width 339 height 14
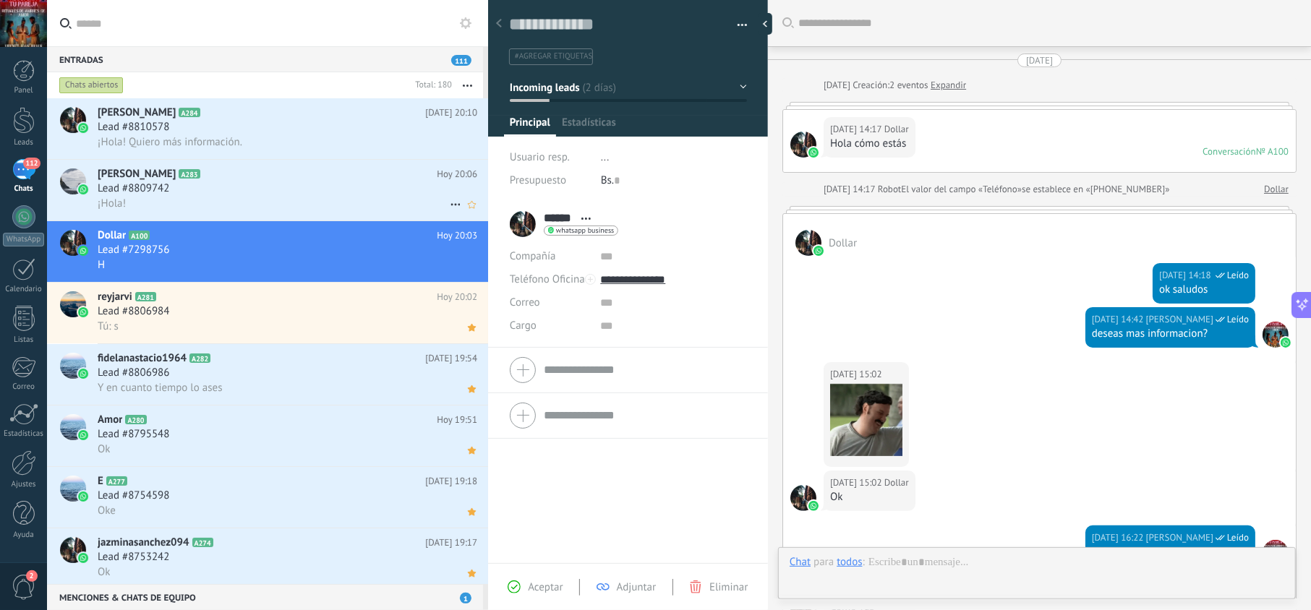
scroll to position [661, 0]
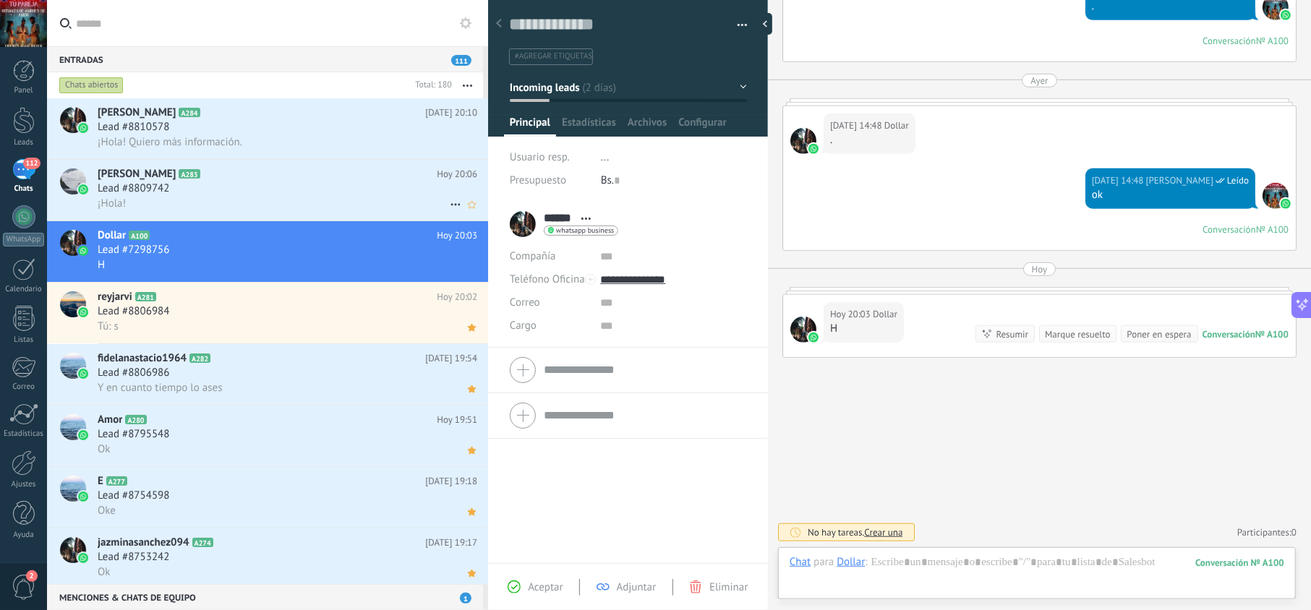
click at [198, 184] on div "Lead #8809742" at bounding box center [288, 188] width 380 height 14
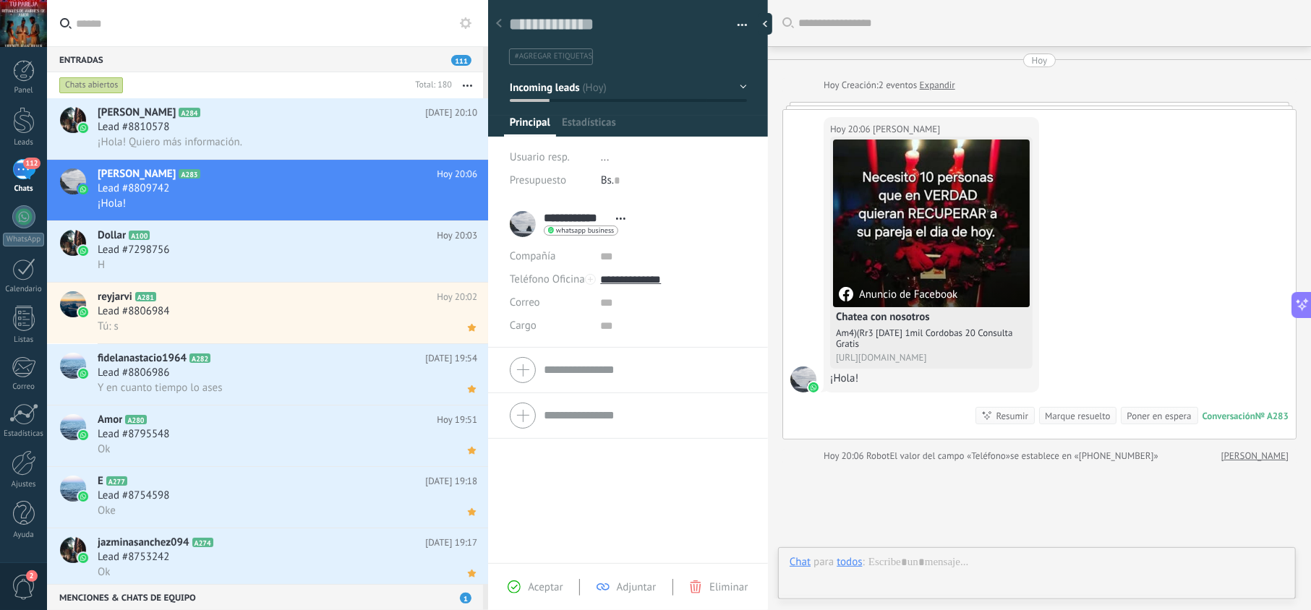
scroll to position [21, 0]
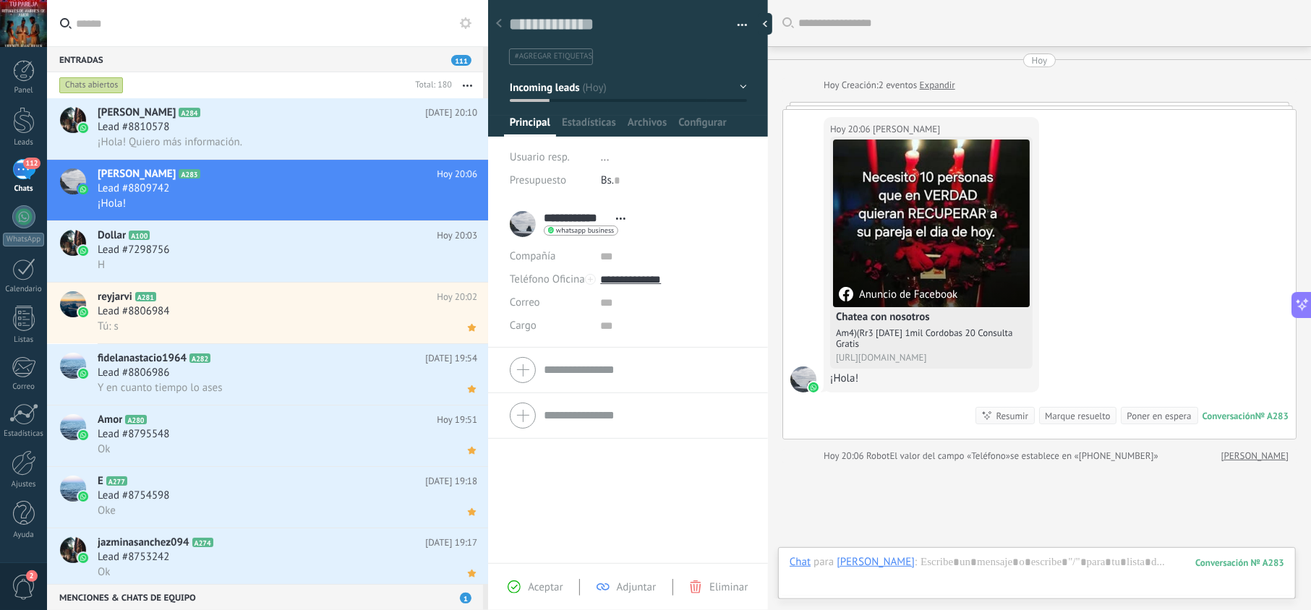
click at [526, 586] on div "Aceptar" at bounding box center [535, 587] width 55 height 13
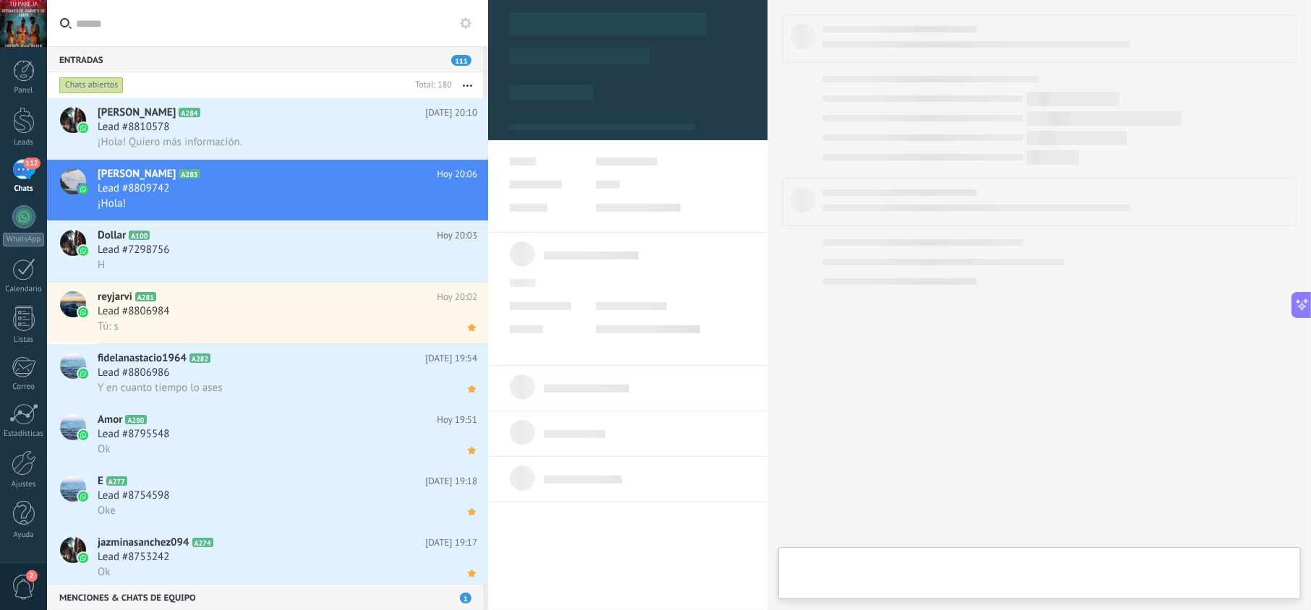
type textarea "**********"
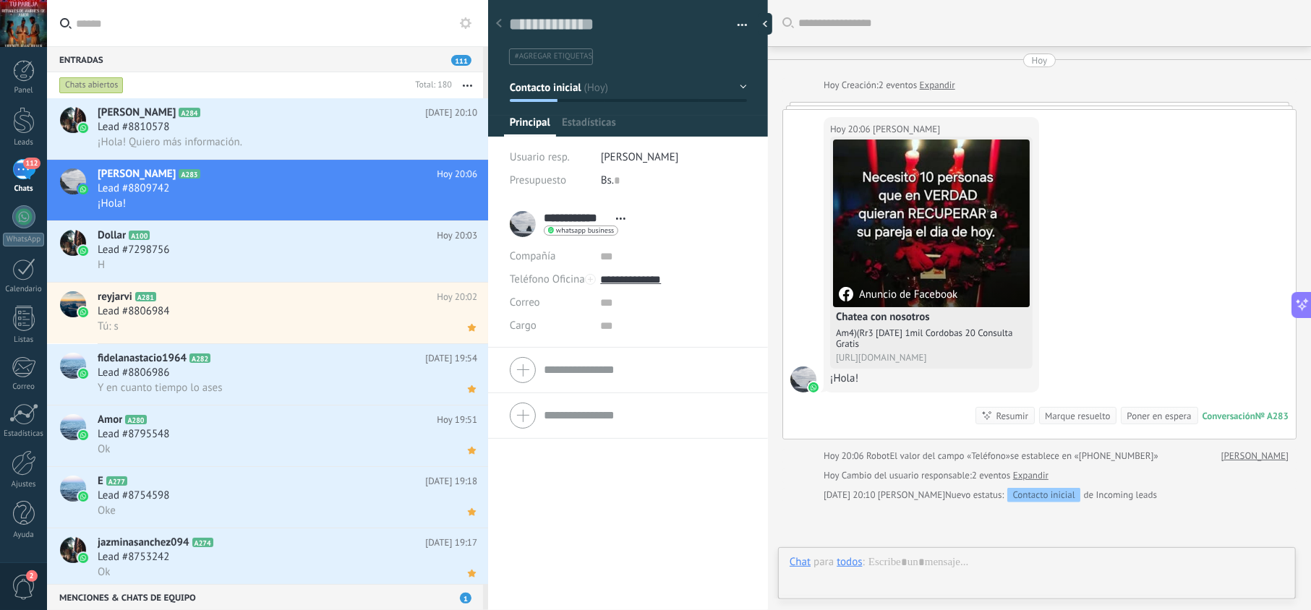
scroll to position [21, 0]
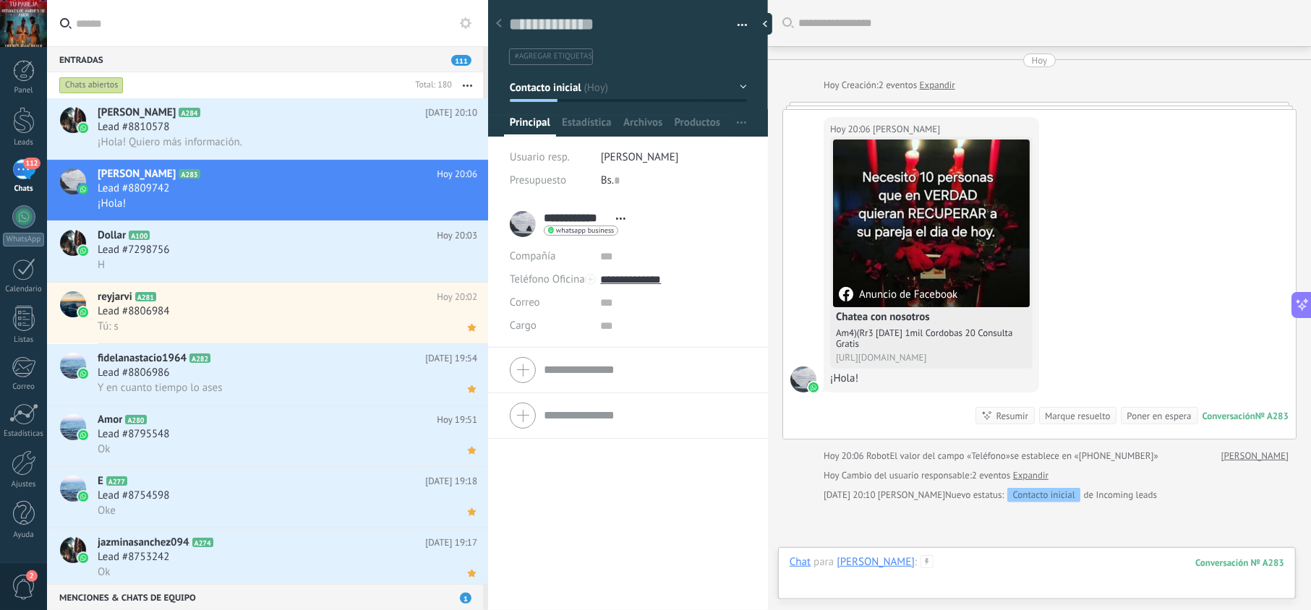
click at [949, 557] on div at bounding box center [1036, 576] width 495 height 43
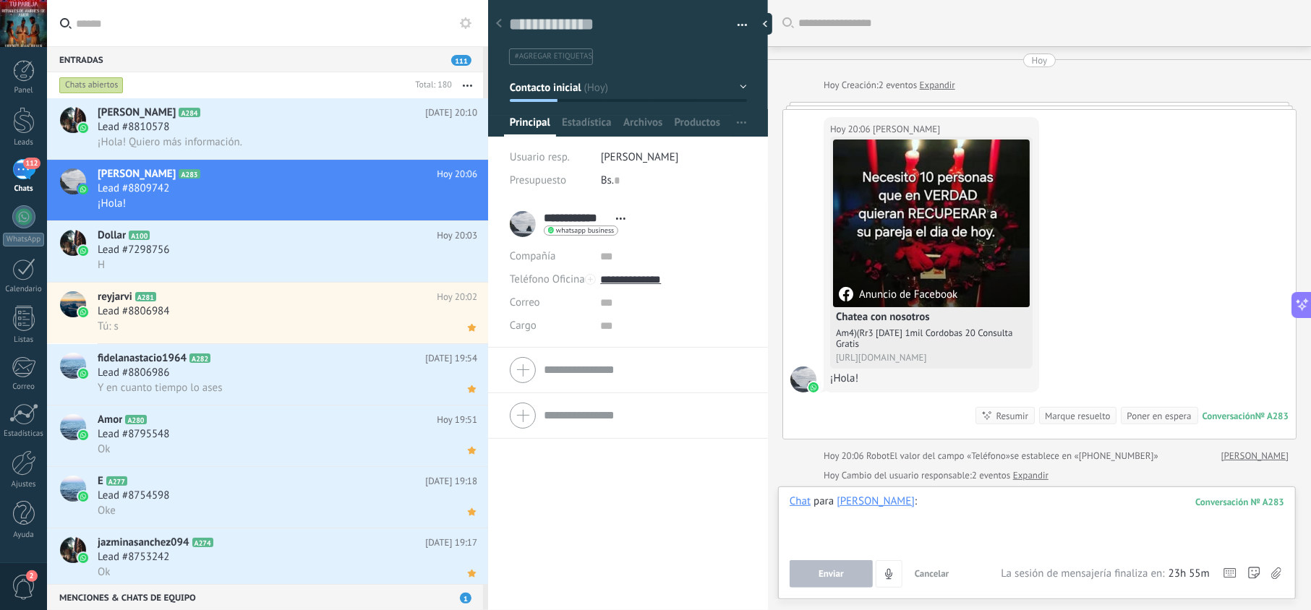
paste div
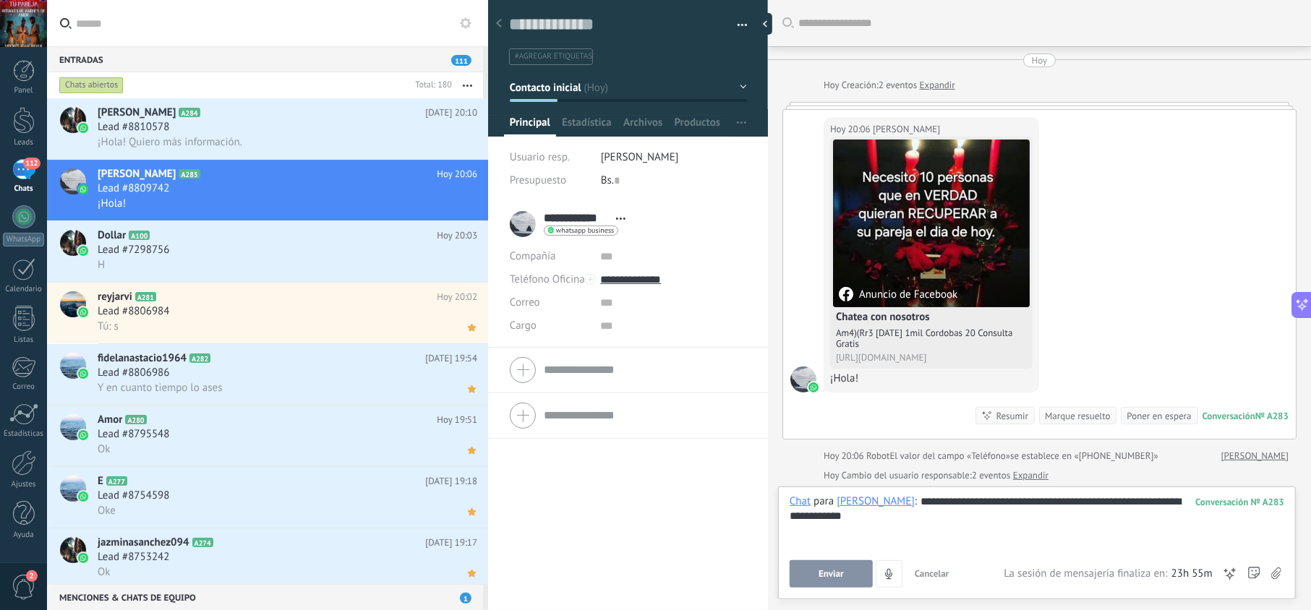
click at [836, 571] on span "Enviar" at bounding box center [830, 574] width 25 height 10
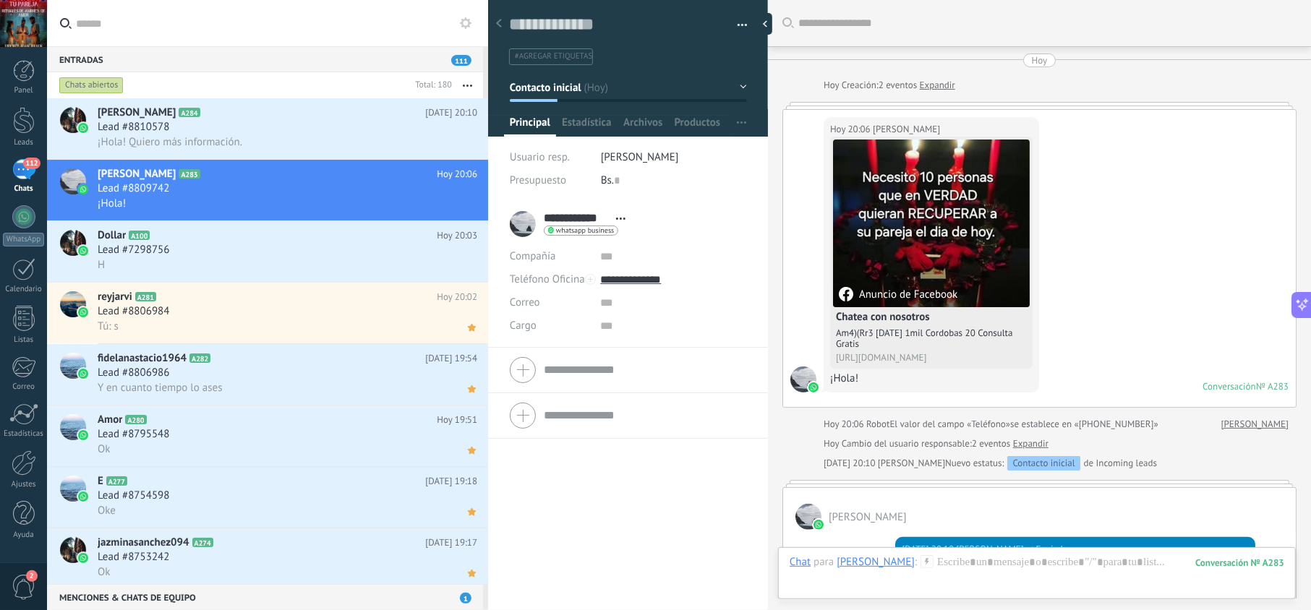
scroll to position [105, 0]
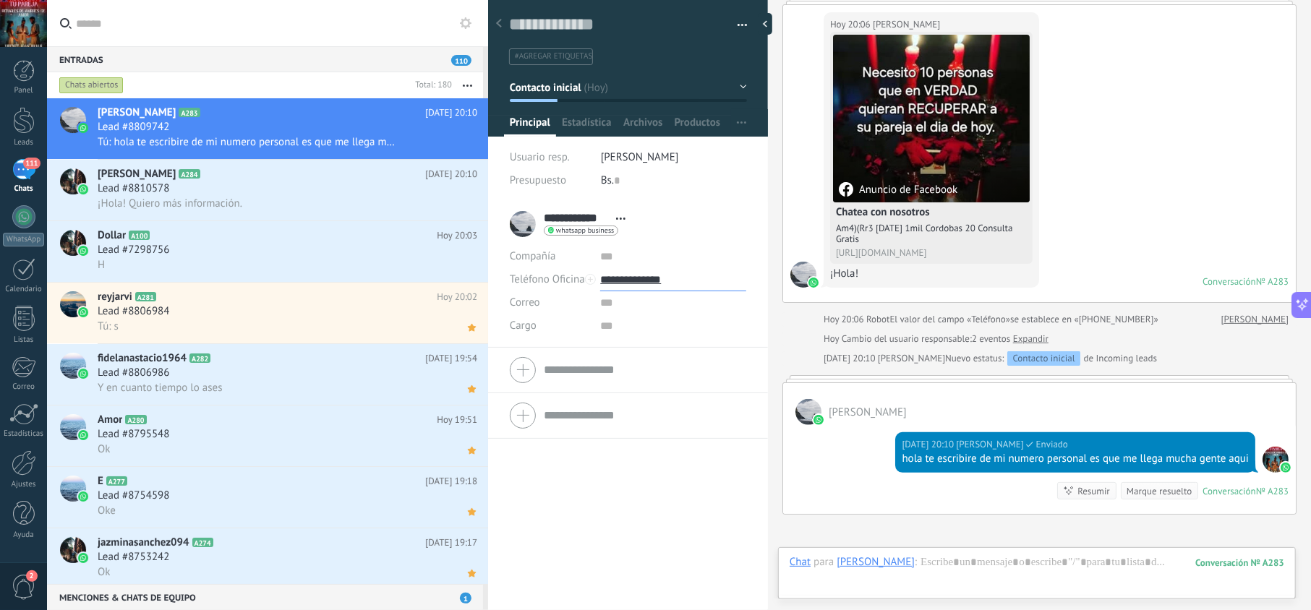
click at [625, 275] on input "**********" at bounding box center [672, 279] width 145 height 23
type input "**********"
drag, startPoint x: 654, startPoint y: 354, endPoint x: 633, endPoint y: 317, distance: 42.4
click at [654, 353] on div "Copiar" at bounding box center [673, 353] width 144 height 25
click at [468, 143] on use at bounding box center [472, 143] width 8 height 7
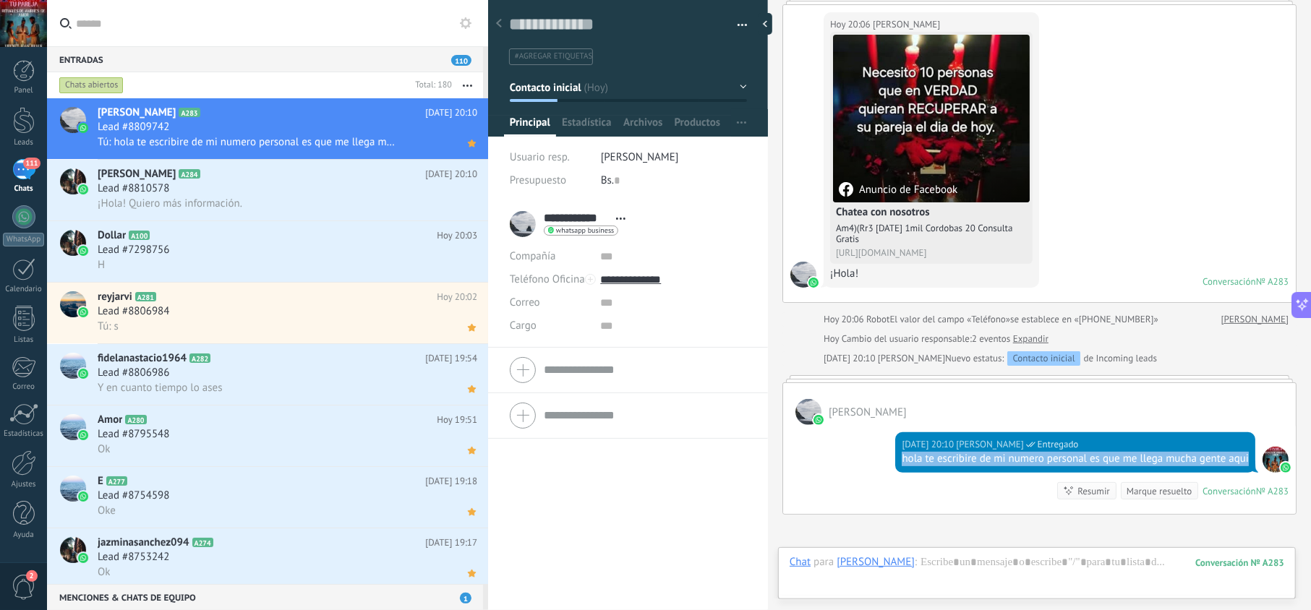
drag, startPoint x: 937, startPoint y: 480, endPoint x: 899, endPoint y: 463, distance: 41.4
click at [902, 463] on div "hola te escribire de mi numero personal es que me llega mucha gente aqui" at bounding box center [1075, 459] width 347 height 14
copy div "hola te escribire de mi numero personal es que me llega mucha gente aqui"
click at [270, 191] on div "Lead #8810578" at bounding box center [288, 188] width 380 height 14
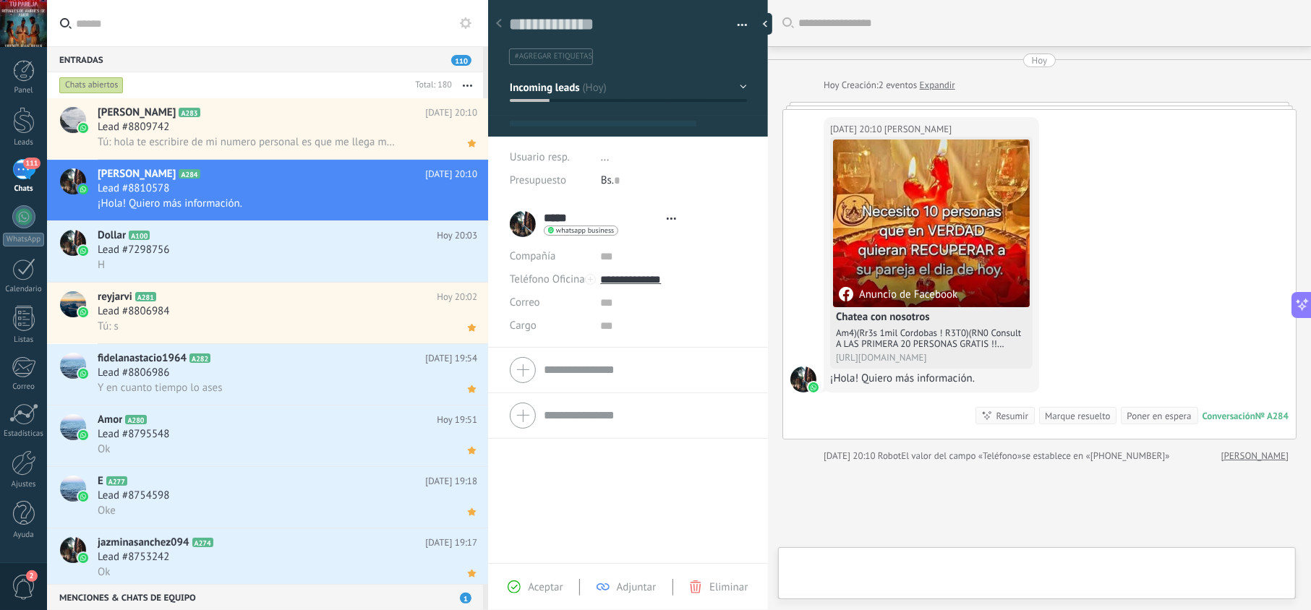
scroll to position [21, 0]
click at [539, 579] on div "Aceptar Adjuntar Eliminar" at bounding box center [628, 587] width 273 height 17
click at [547, 586] on span "Aceptar" at bounding box center [545, 588] width 35 height 14
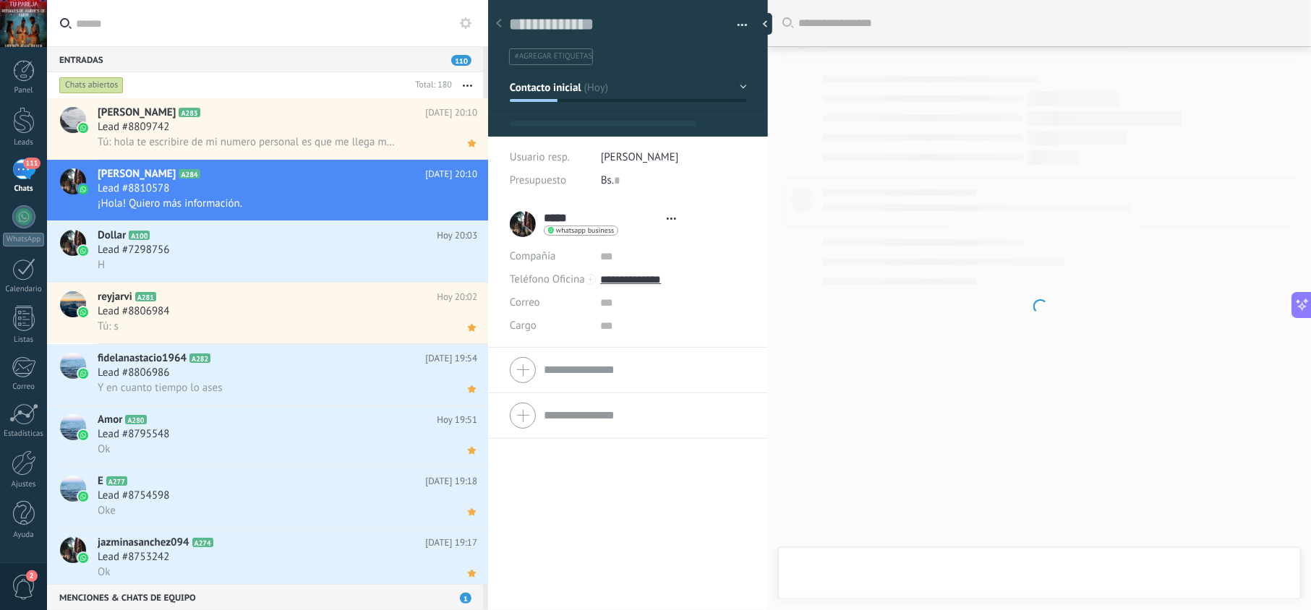
type textarea "**********"
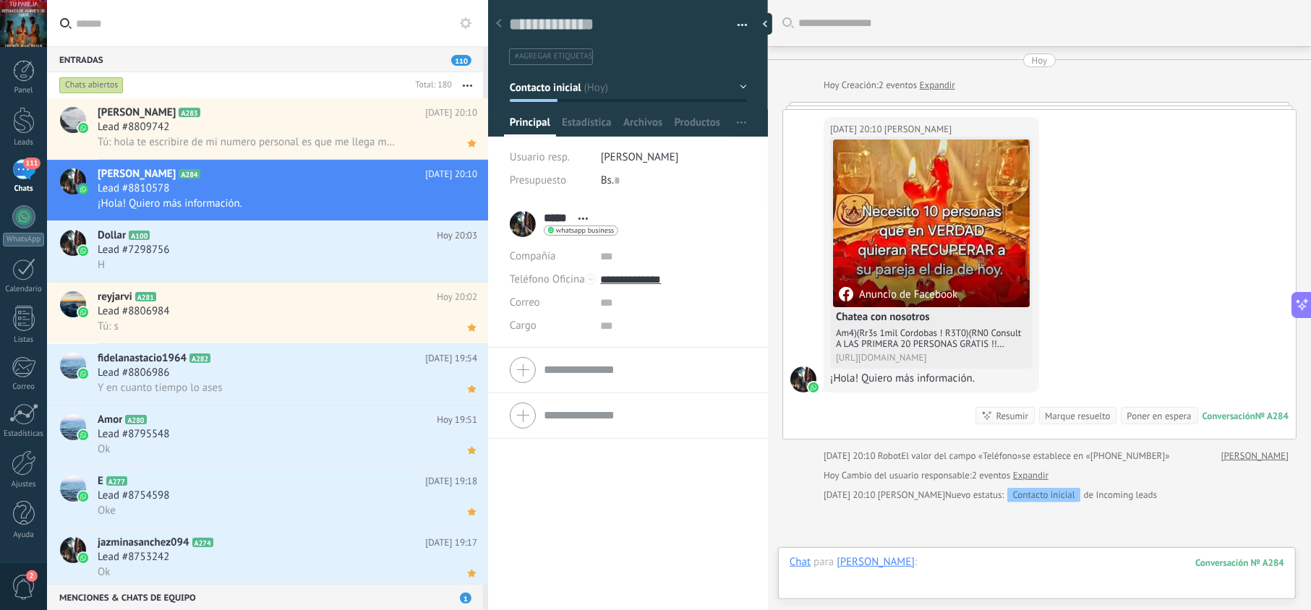
click at [941, 564] on div at bounding box center [1036, 576] width 495 height 43
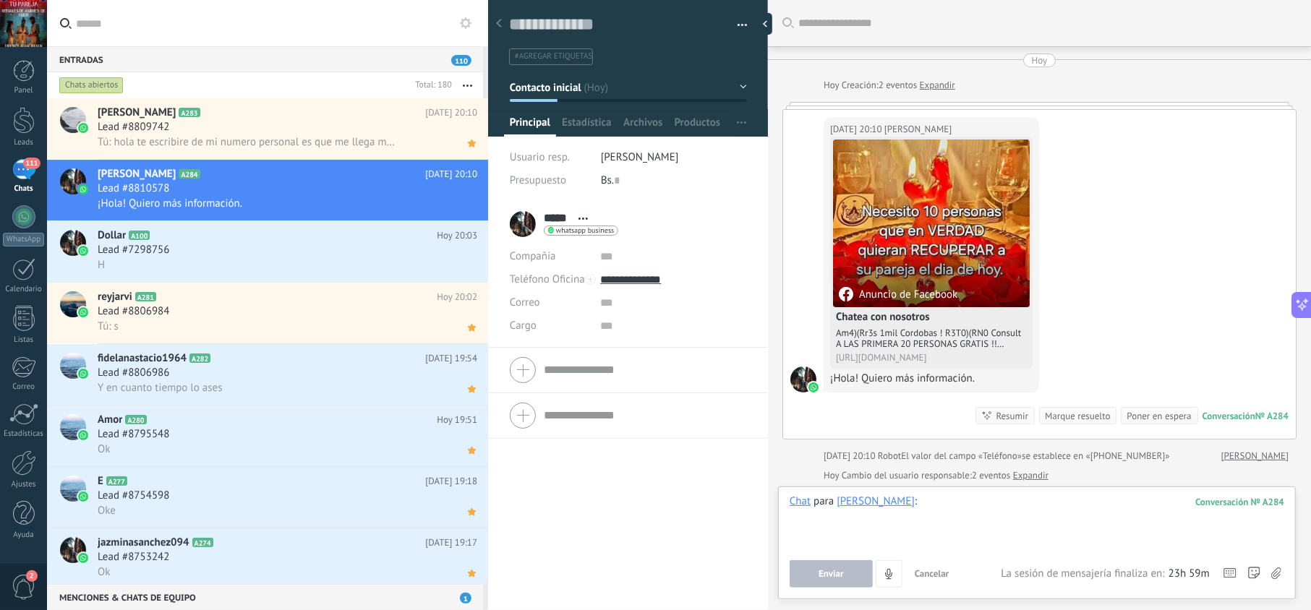
paste div
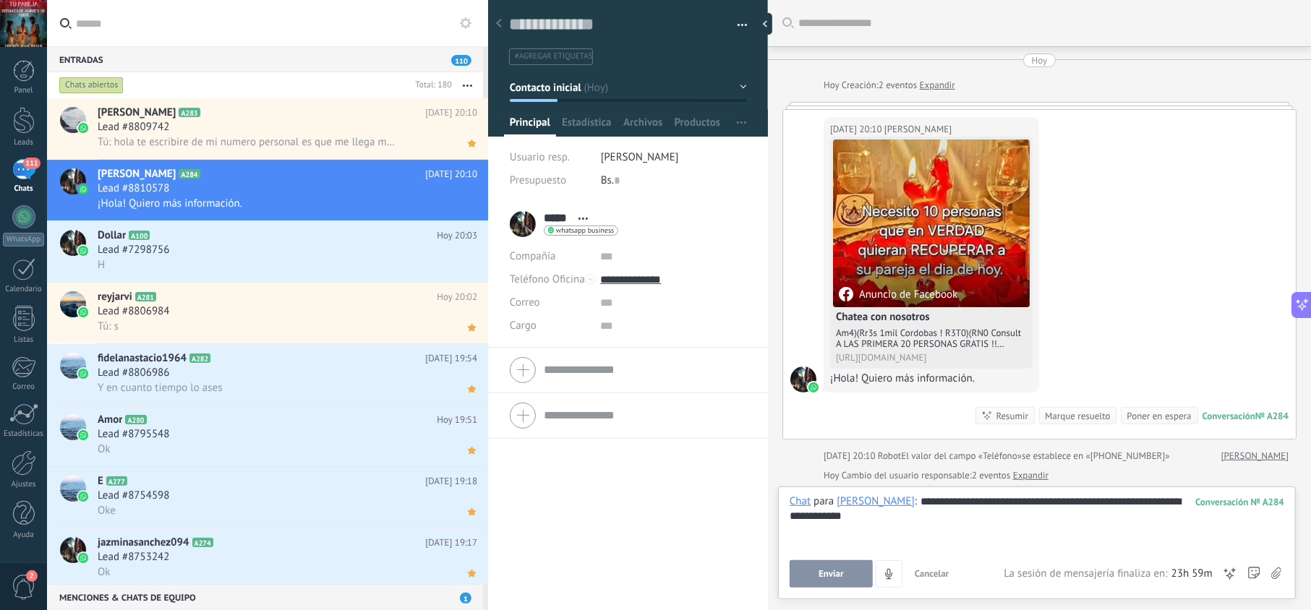
click at [836, 575] on span "Enviar" at bounding box center [830, 574] width 25 height 10
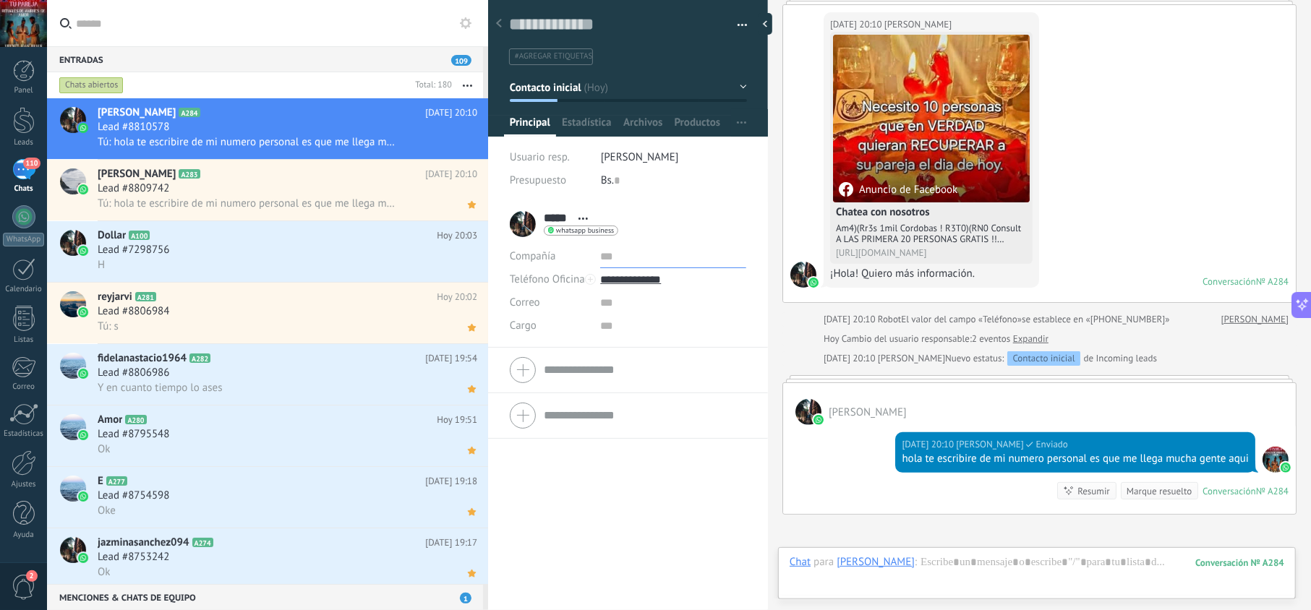
click at [640, 267] on input "text" at bounding box center [672, 256] width 145 height 23
click at [640, 275] on input "**********" at bounding box center [672, 279] width 145 height 23
type input "**********"
click at [646, 351] on div "Copiar" at bounding box center [673, 353] width 144 height 25
click at [468, 143] on use at bounding box center [472, 143] width 8 height 7
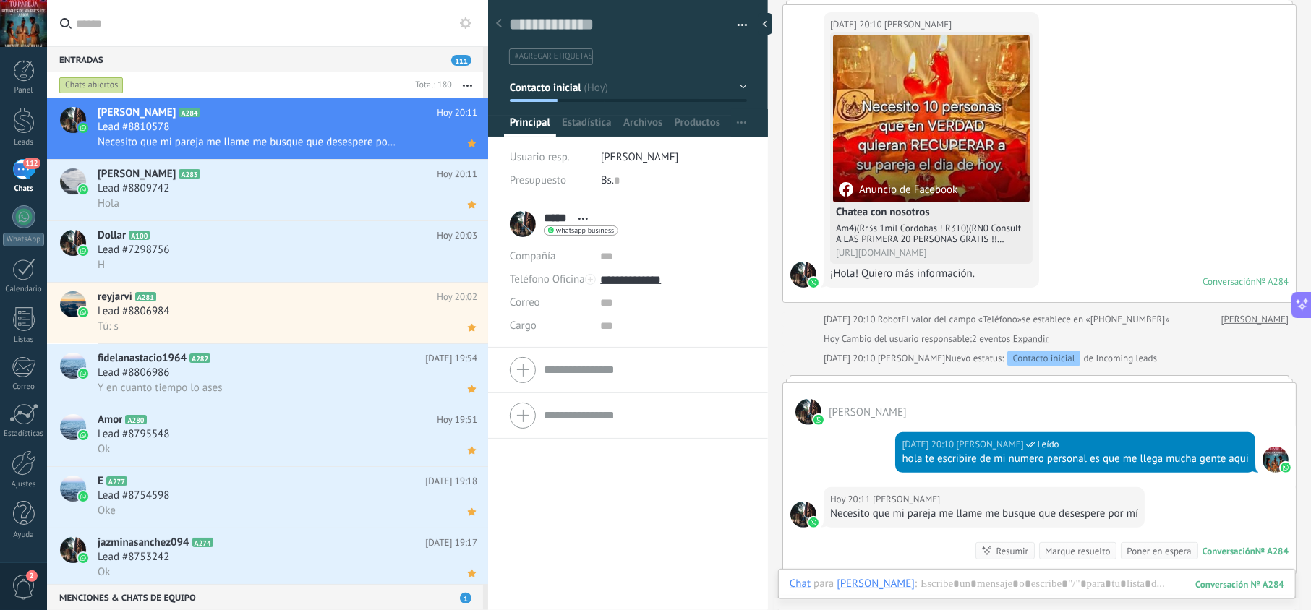
scroll to position [169, 0]
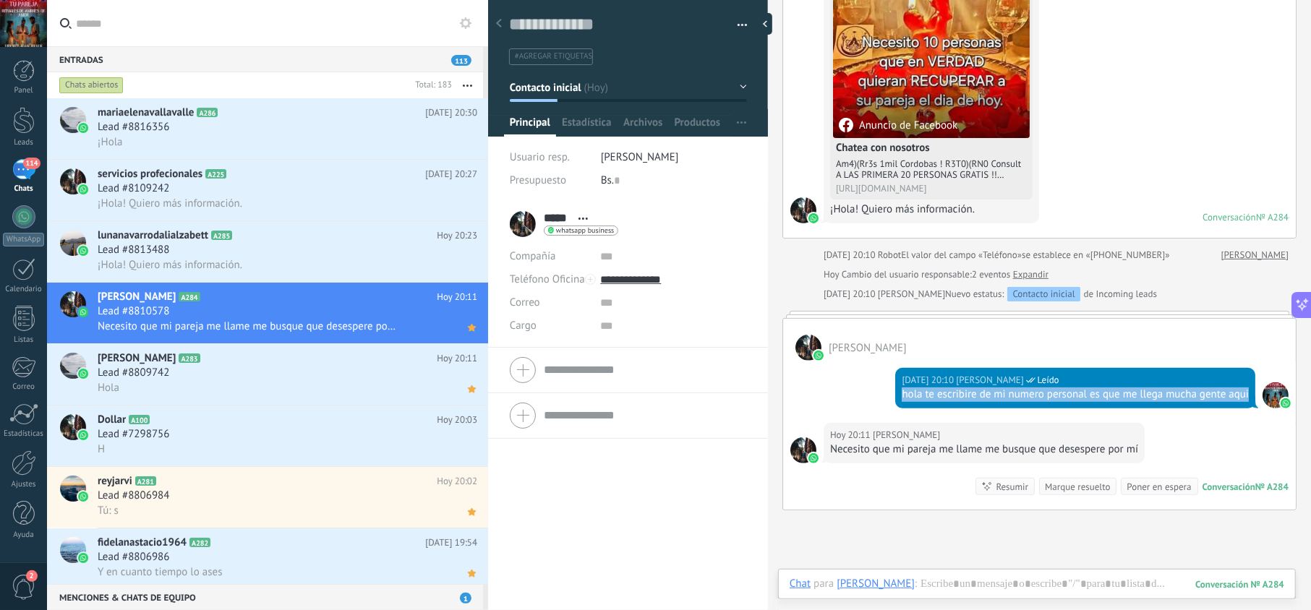
drag, startPoint x: 918, startPoint y: 408, endPoint x: 897, endPoint y: 401, distance: 22.2
click at [897, 401] on div "[DATE] 20:10 [PERSON_NAME] Leído hola te escribire de mi numero personal es que…" at bounding box center [1075, 388] width 360 height 40
copy div "hola te escribire de mi numero personal es que me llega mucha gente aqui"
click at [273, 256] on div "Lead #8813488" at bounding box center [288, 250] width 380 height 14
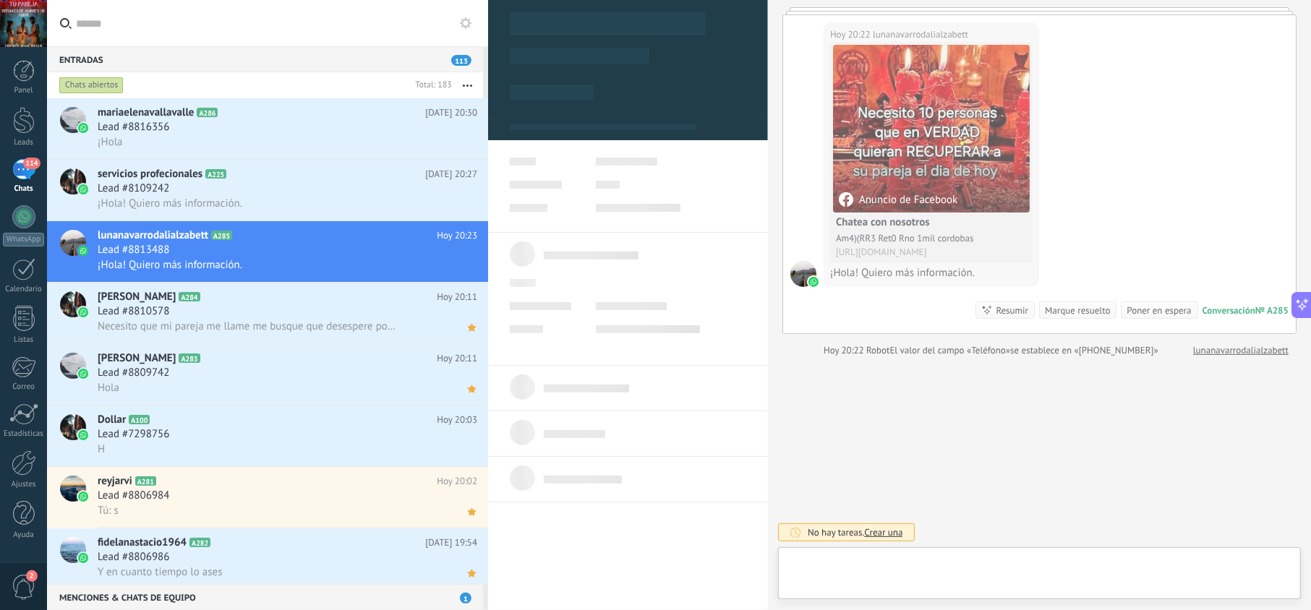
scroll to position [21, 0]
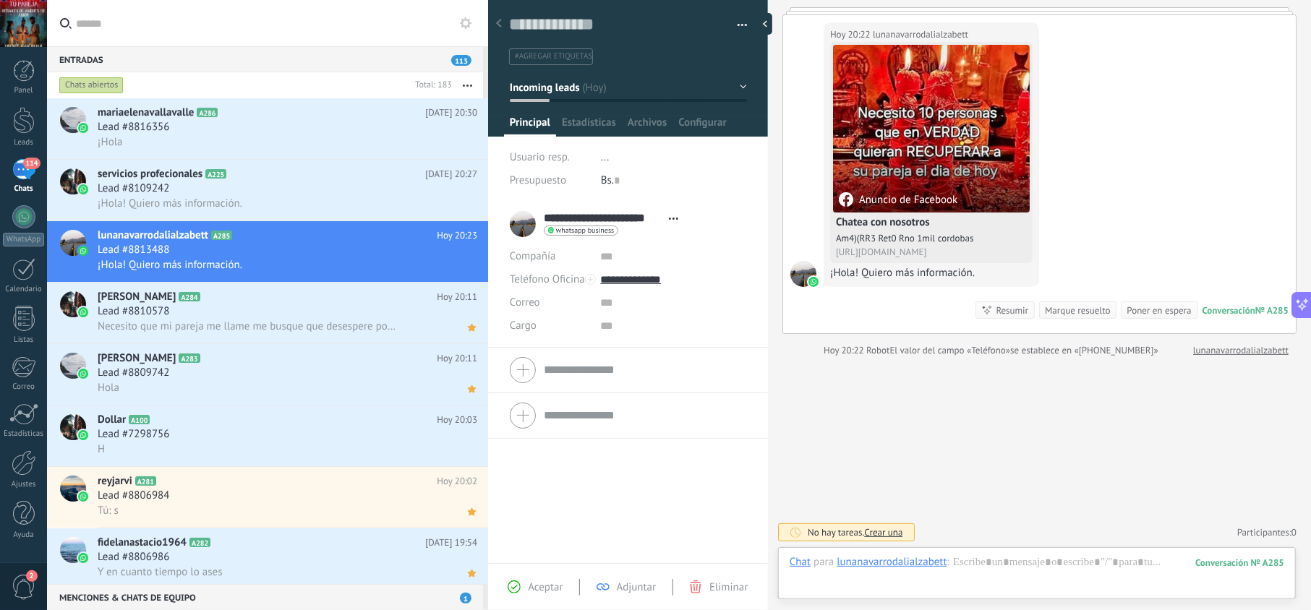
click at [519, 583] on icon at bounding box center [514, 587] width 13 height 13
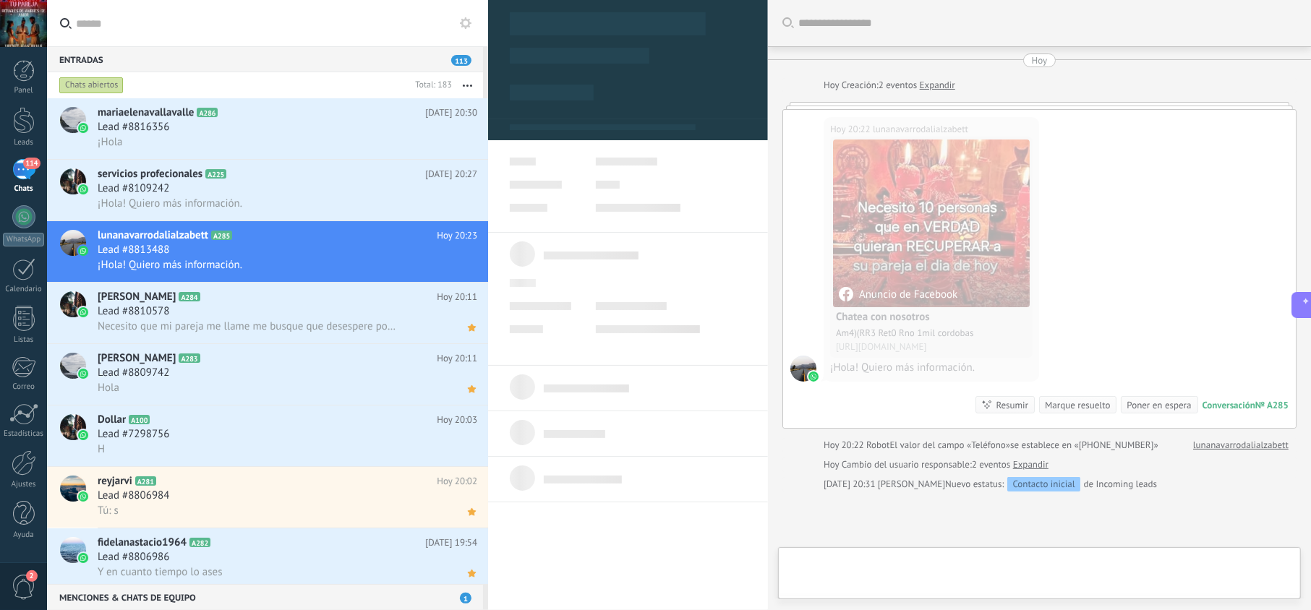
type textarea "**********"
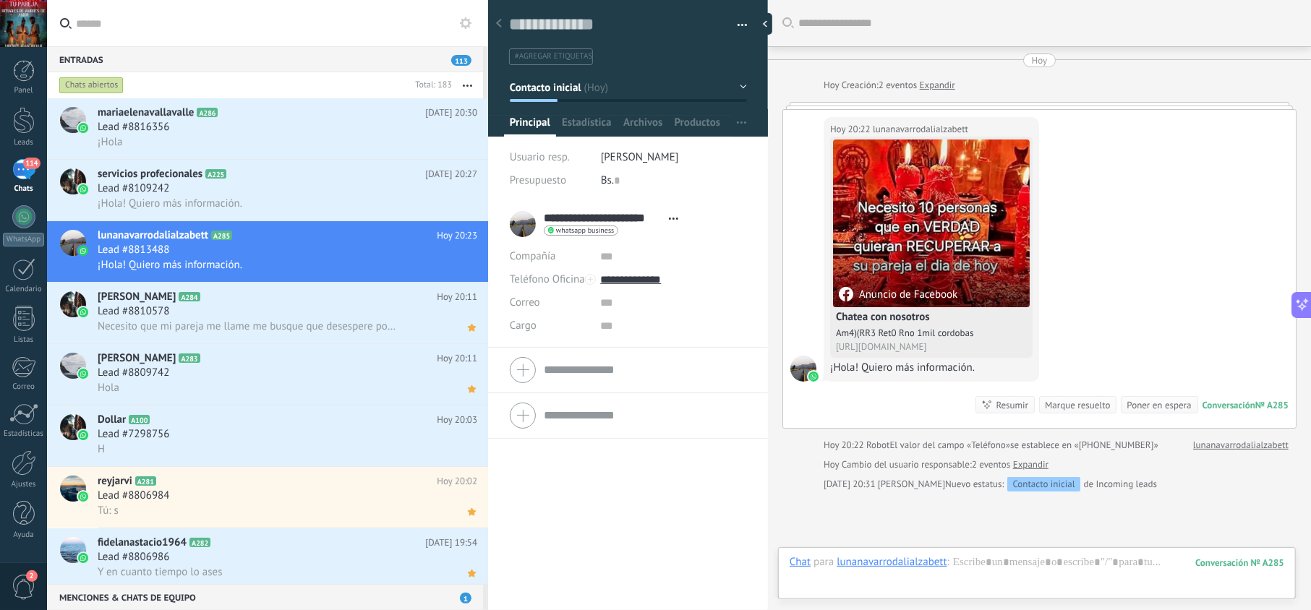
click at [962, 564] on div at bounding box center [1036, 576] width 495 height 43
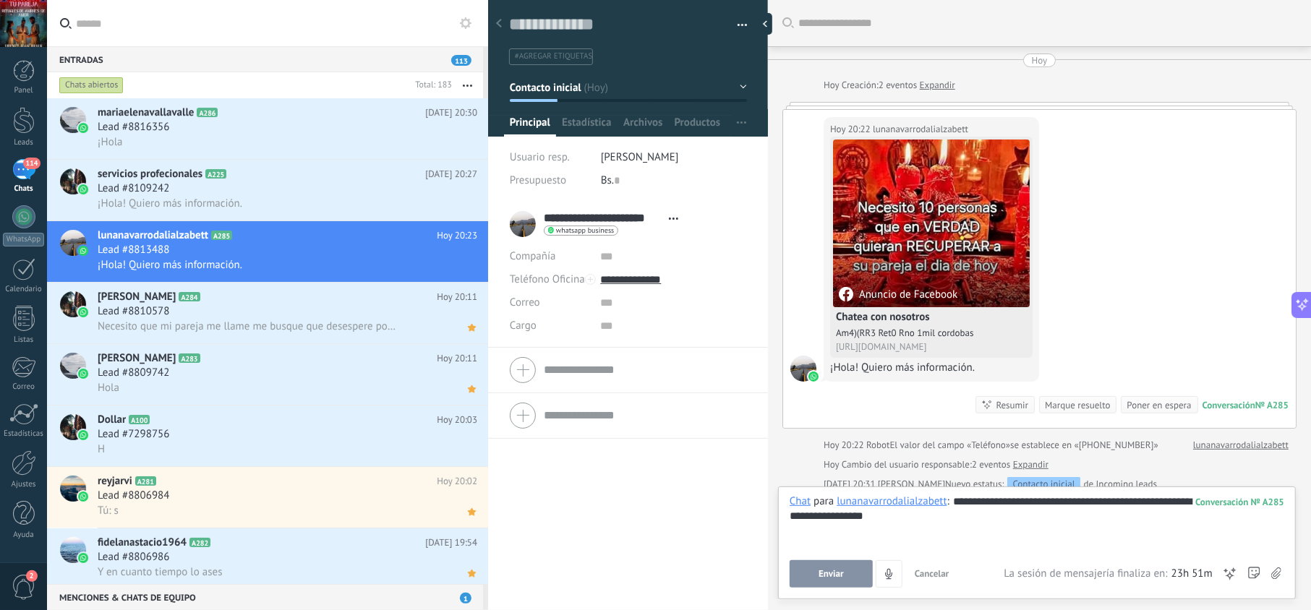
click at [846, 570] on button "Enviar" at bounding box center [830, 573] width 83 height 27
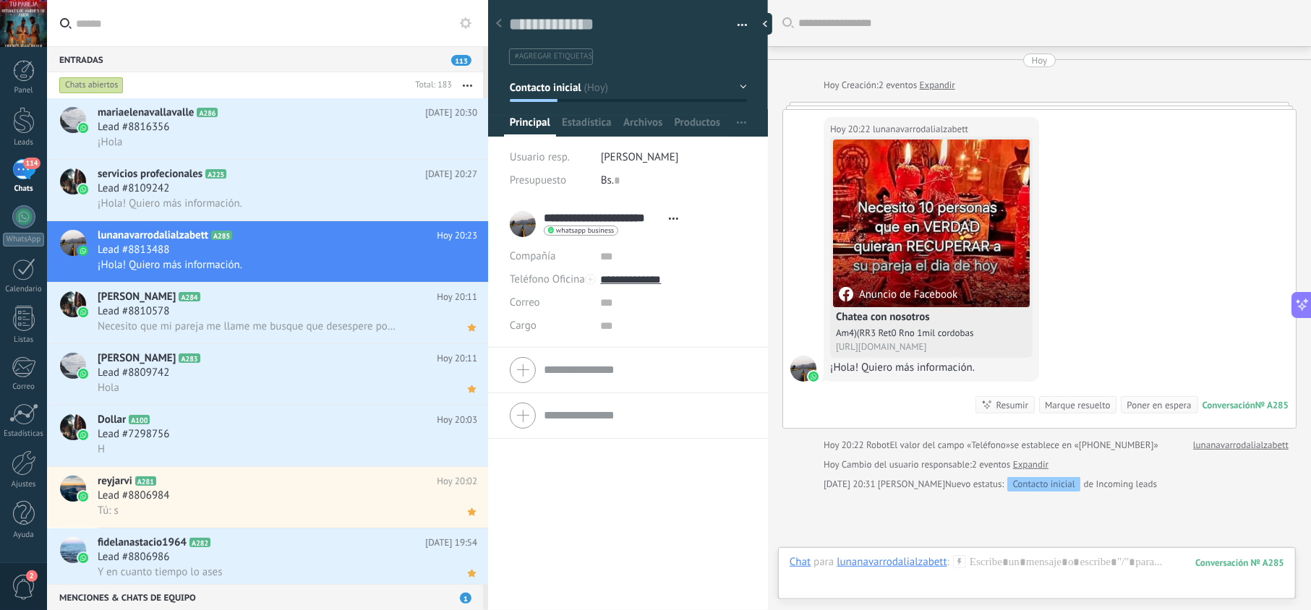
scroll to position [94, 0]
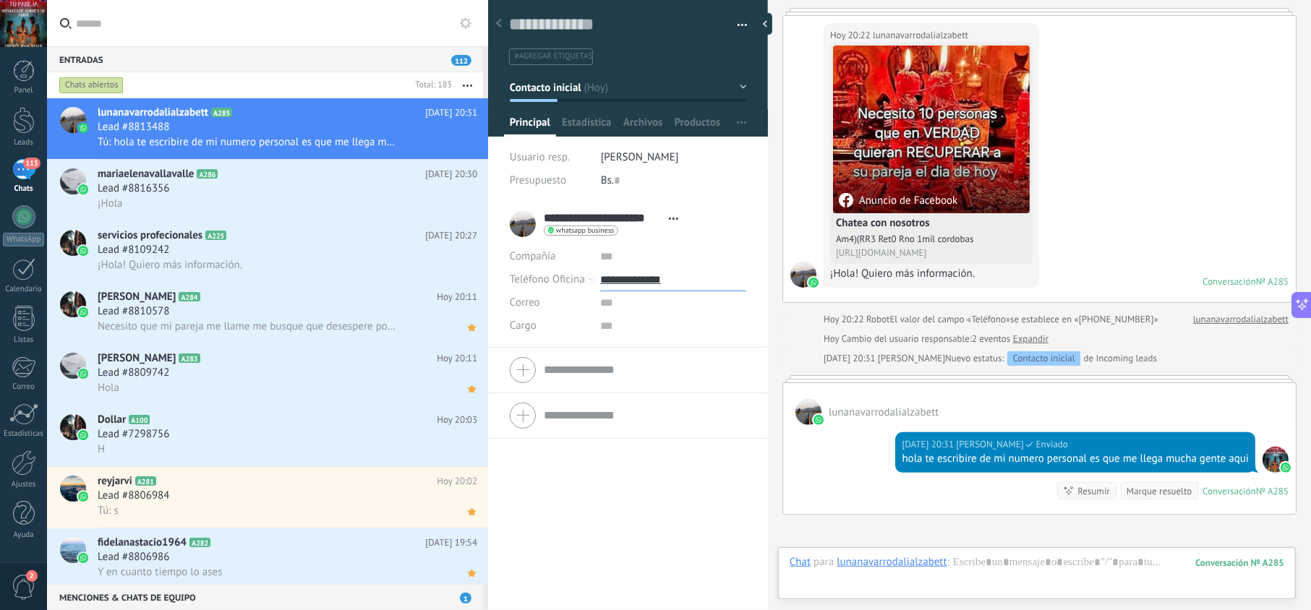
click at [641, 279] on input "**********" at bounding box center [672, 279] width 145 height 23
type input "**********"
click at [643, 348] on div "Copiar" at bounding box center [673, 353] width 144 height 25
drag, startPoint x: 937, startPoint y: 478, endPoint x: 897, endPoint y: 463, distance: 42.3
click at [897, 463] on div "[DATE] 20:31 [PERSON_NAME] Leído hola te escribire de mi numero personal es que…" at bounding box center [1075, 452] width 360 height 40
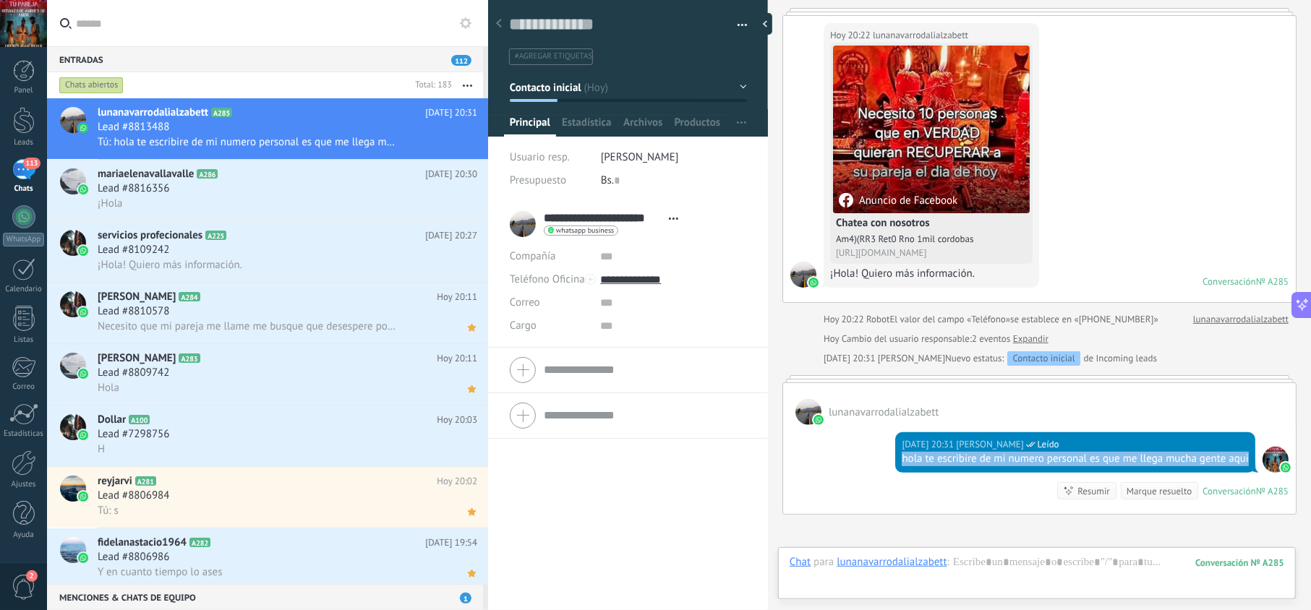
copy div "hola te escribire de mi numero personal es que me llega mucha gente aqui"
click at [468, 145] on use at bounding box center [472, 143] width 8 height 7
click at [364, 215] on div "mariaelenavallavalle A286 [DATE] 20:30 Lead #8816356 ¡Hola" at bounding box center [293, 190] width 390 height 61
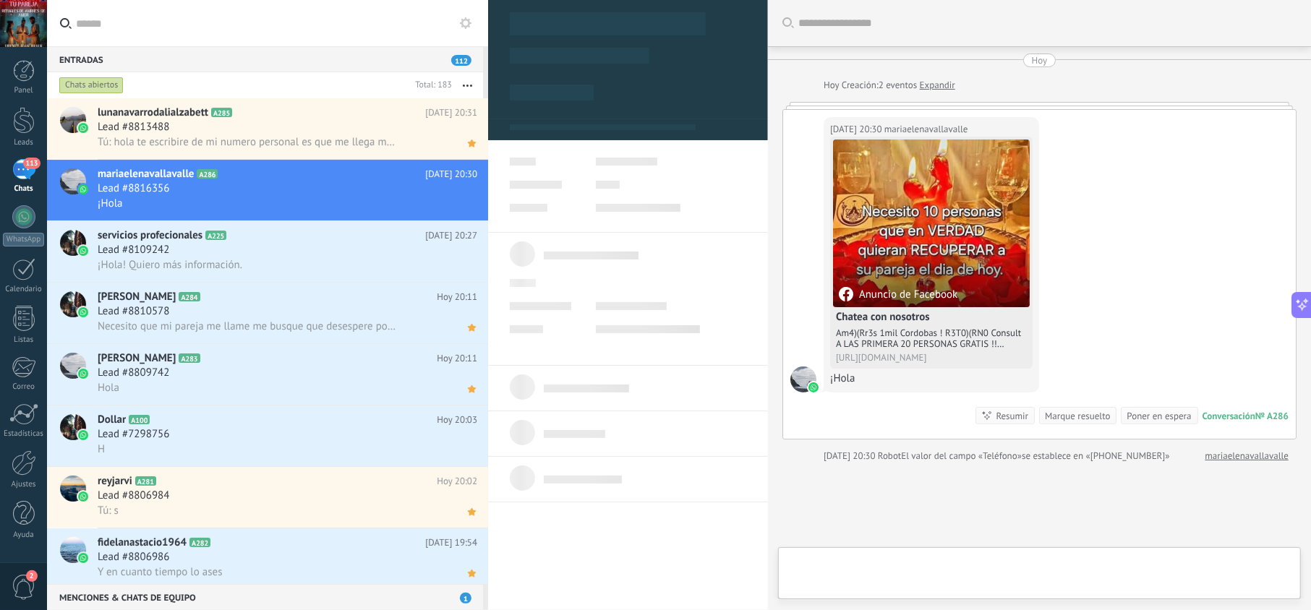
scroll to position [21, 0]
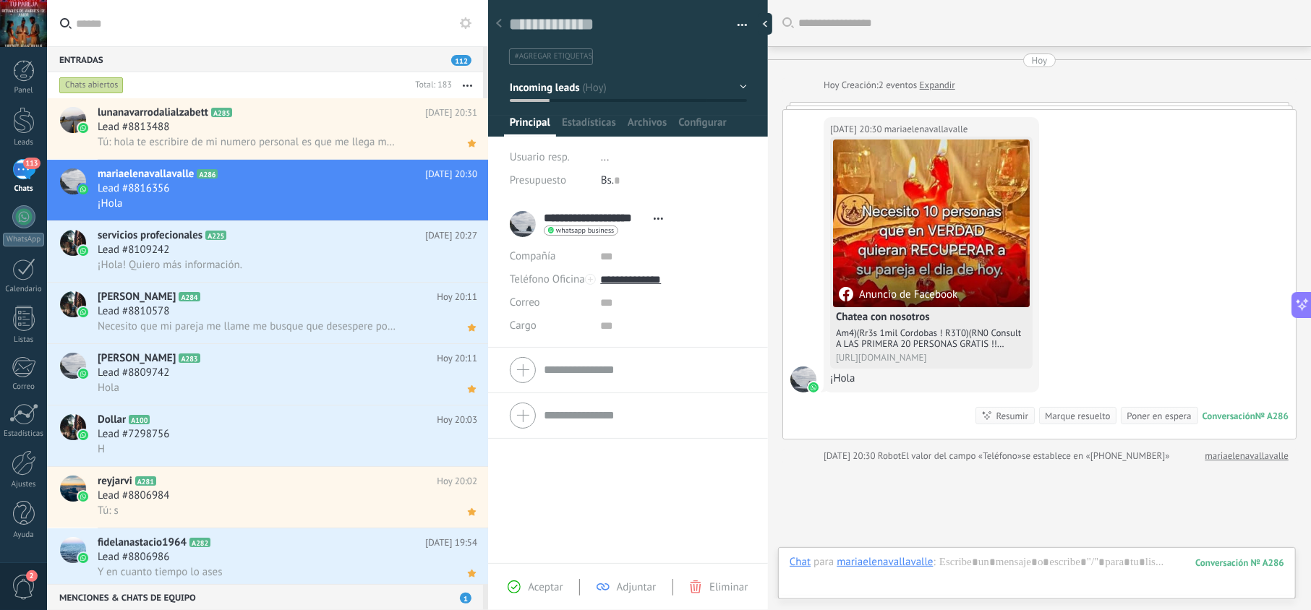
click at [550, 591] on span "Aceptar" at bounding box center [545, 588] width 35 height 14
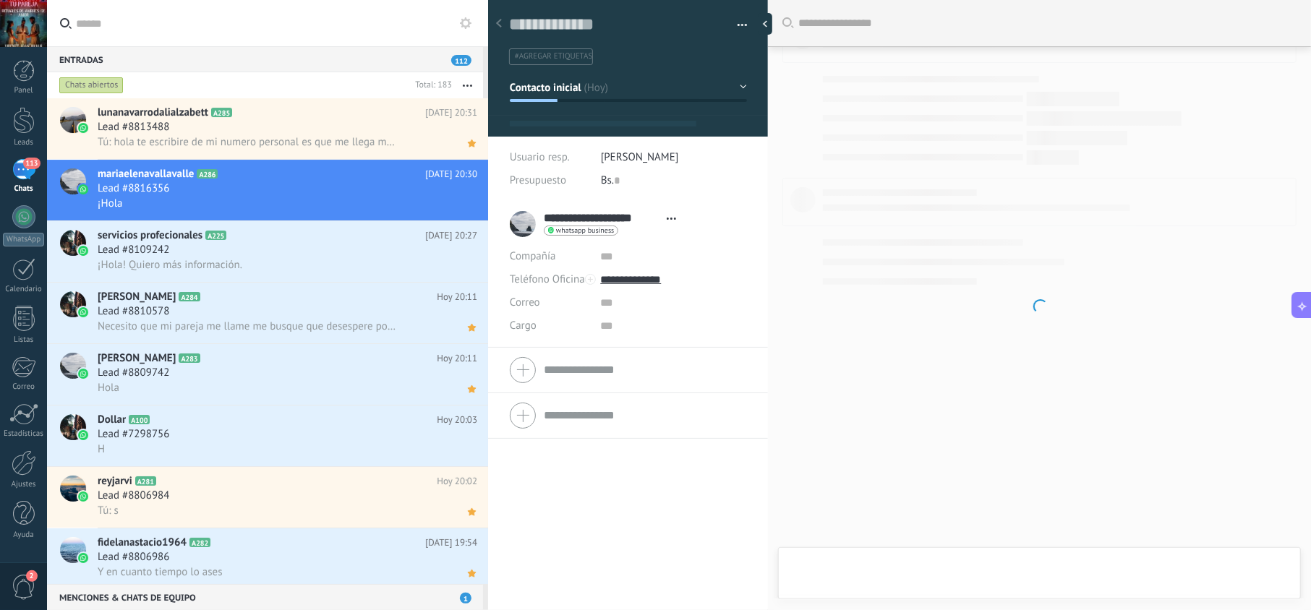
type textarea "**********"
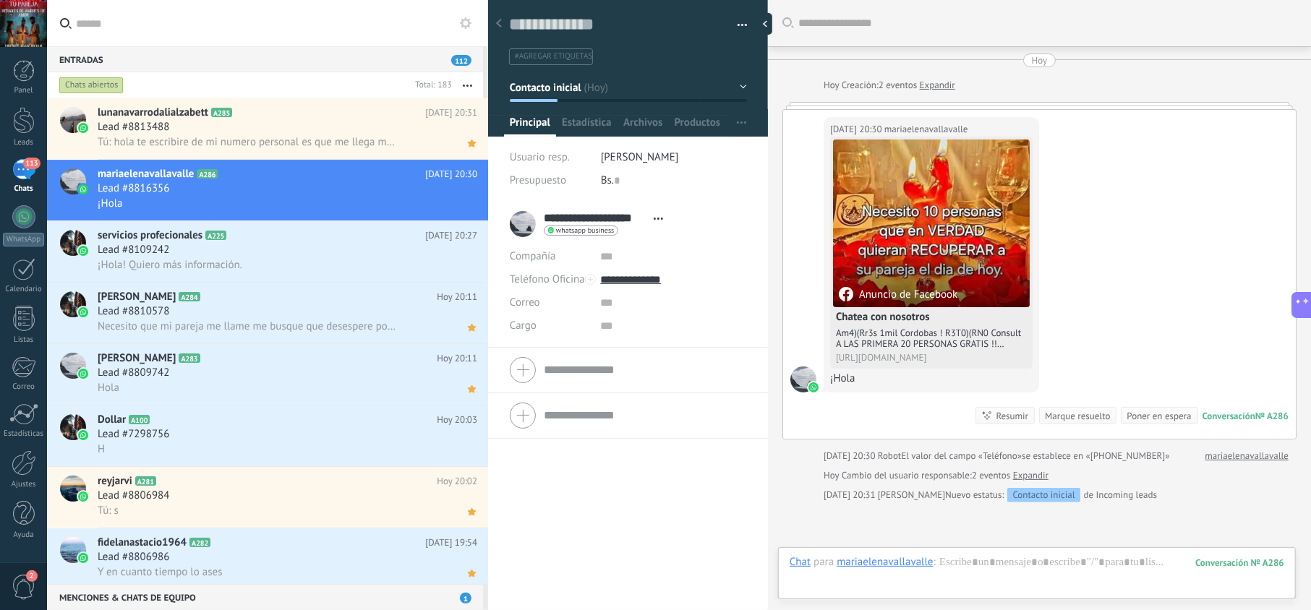
click at [953, 561] on div at bounding box center [1036, 576] width 495 height 43
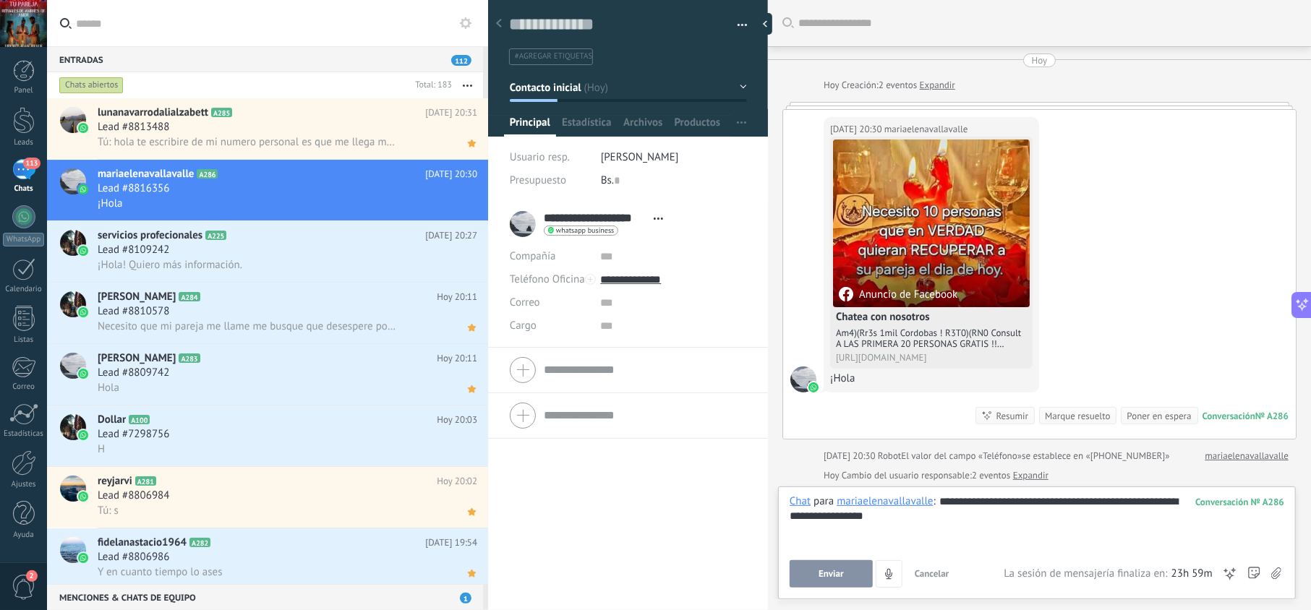
click at [836, 569] on span "Enviar" at bounding box center [830, 574] width 25 height 10
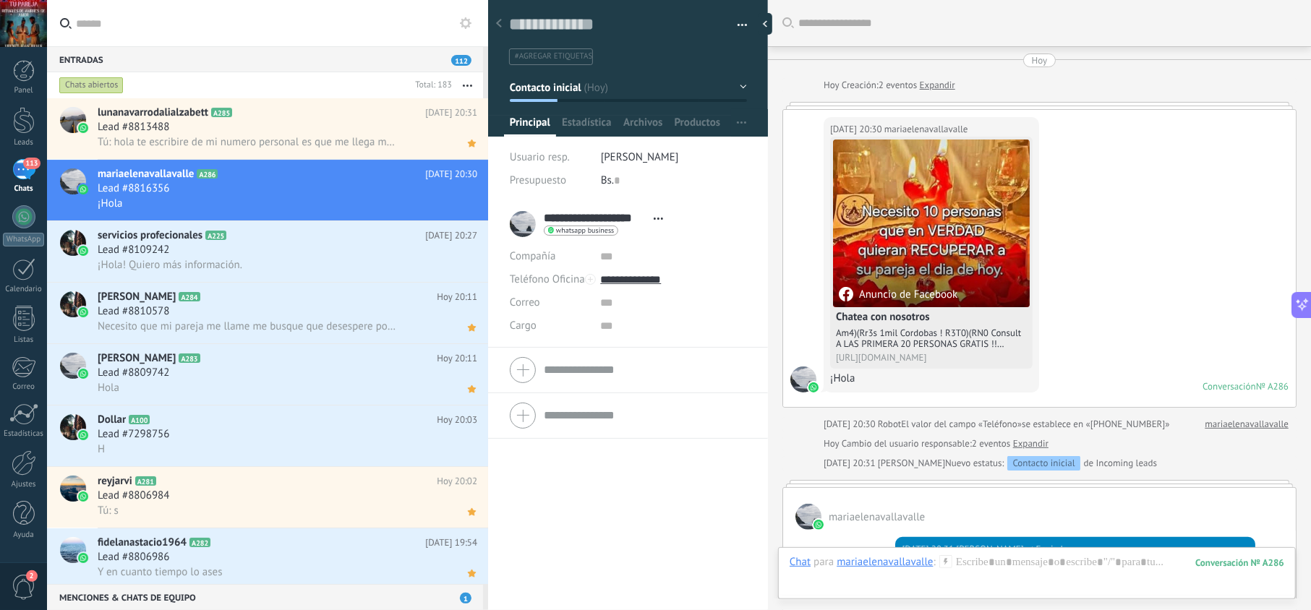
scroll to position [105, 0]
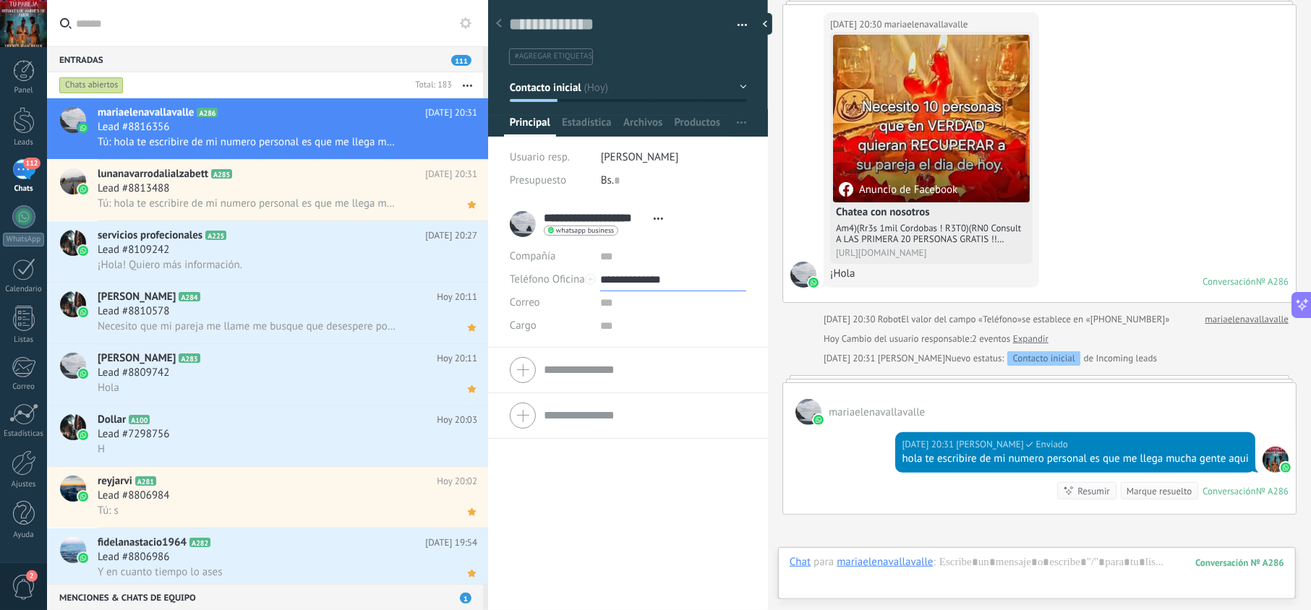
click at [645, 283] on input "**********" at bounding box center [672, 279] width 145 height 23
type input "**********"
click at [659, 341] on div "Copiar" at bounding box center [673, 353] width 144 height 25
click at [474, 142] on icon at bounding box center [471, 142] width 15 height 17
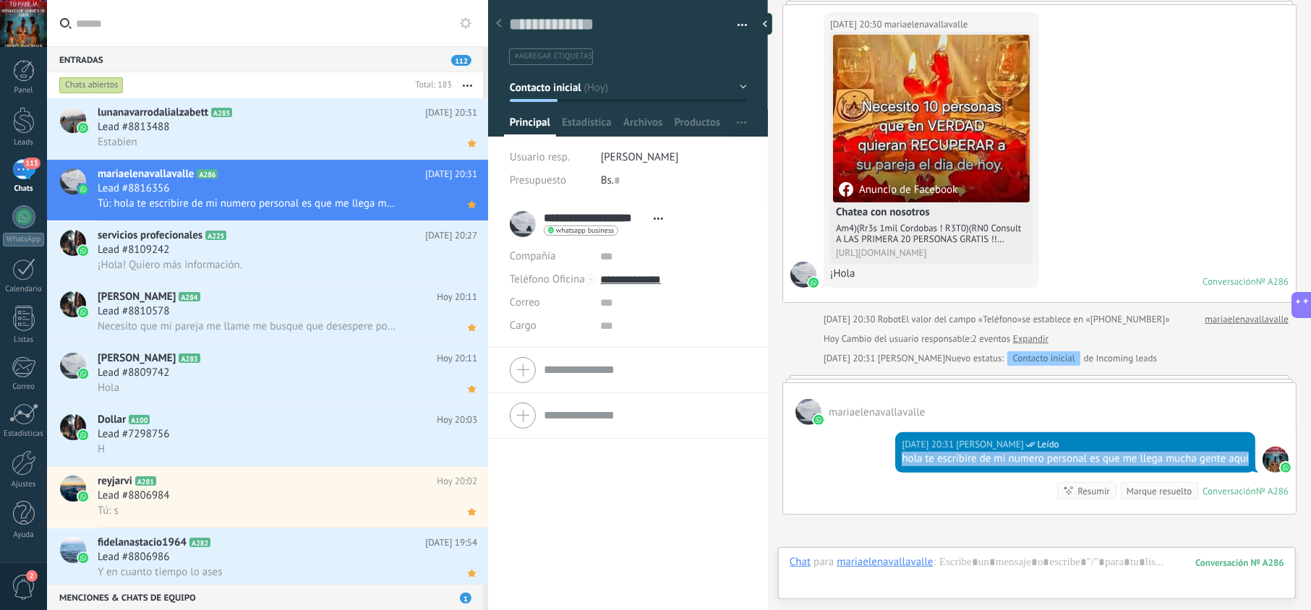
drag, startPoint x: 958, startPoint y: 478, endPoint x: 894, endPoint y: 463, distance: 66.1
click at [895, 463] on div "[DATE] 20:31 [PERSON_NAME] Leído hola te escribire de mi numero personal es que…" at bounding box center [1075, 452] width 360 height 40
copy div "hola te escribire de mi numero personal es que me llega mucha gente aqui"
click at [363, 255] on div "Lead #8109242" at bounding box center [288, 250] width 380 height 14
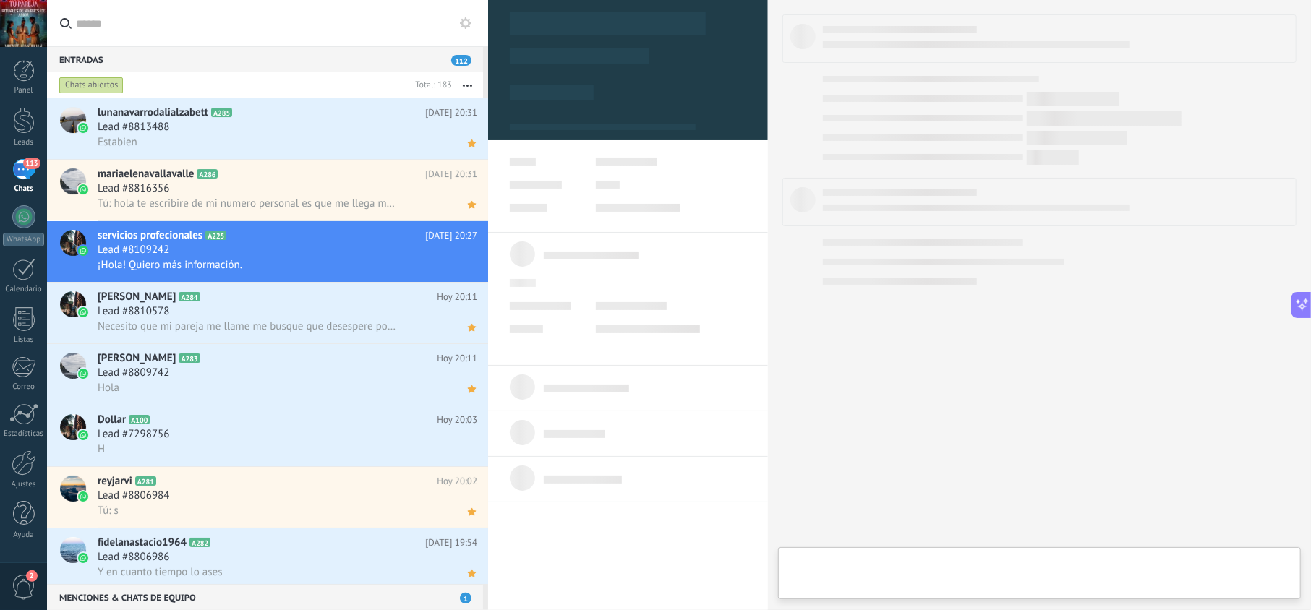
type textarea "**********"
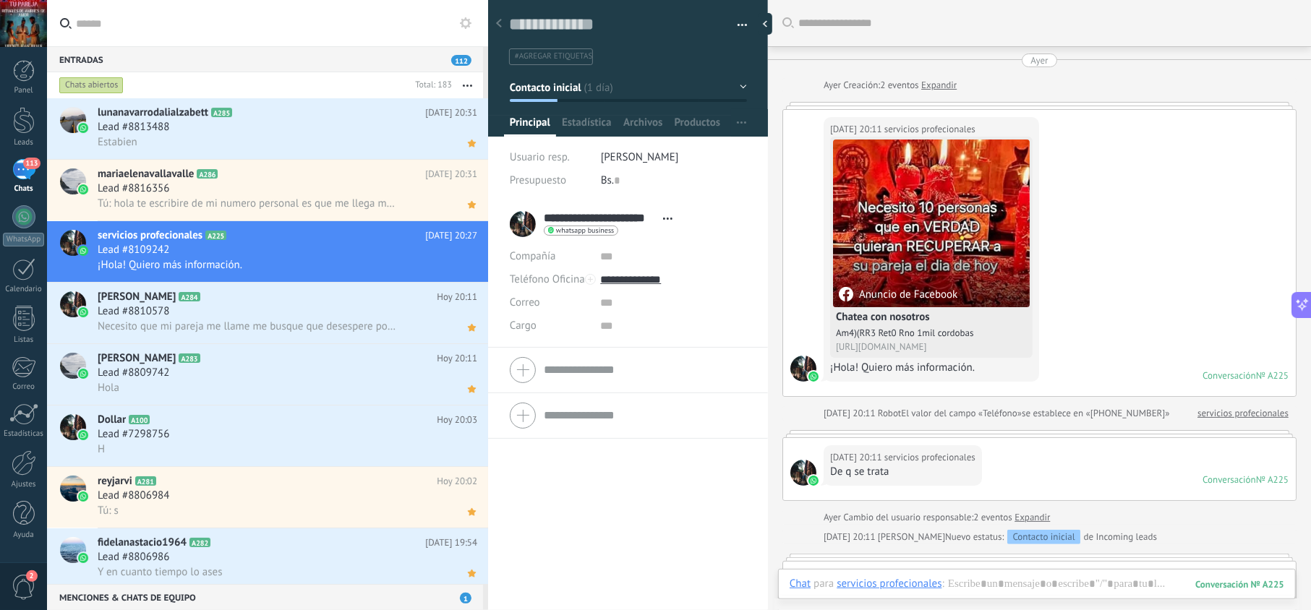
scroll to position [811, 0]
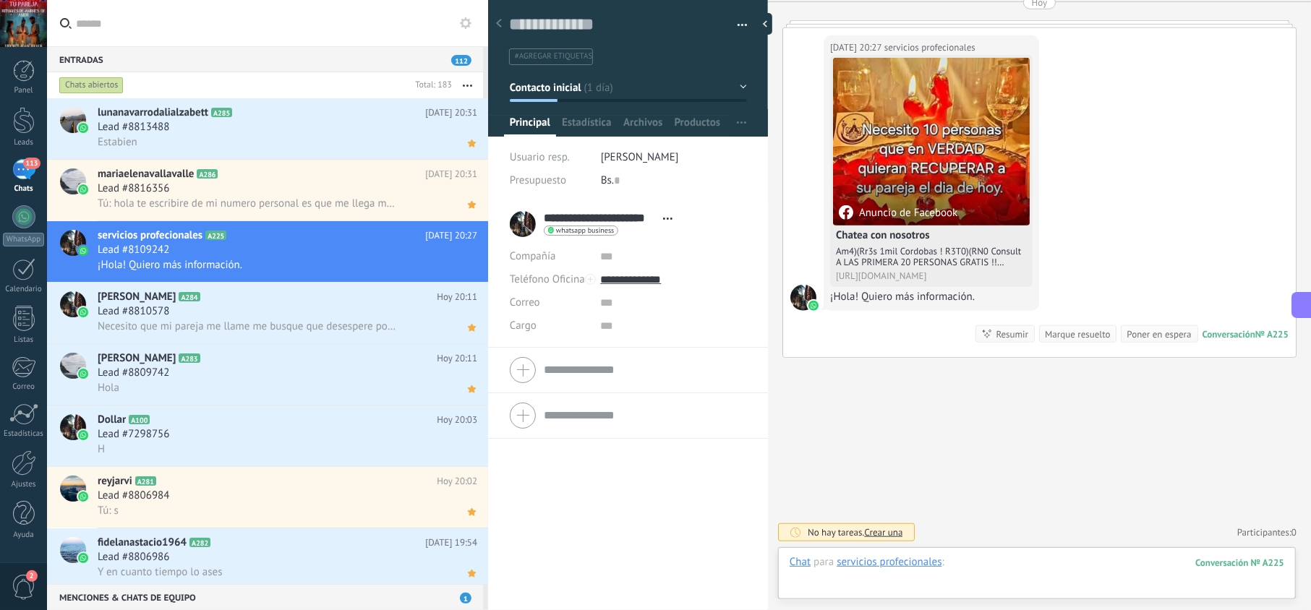
click at [1001, 562] on div at bounding box center [1036, 576] width 495 height 43
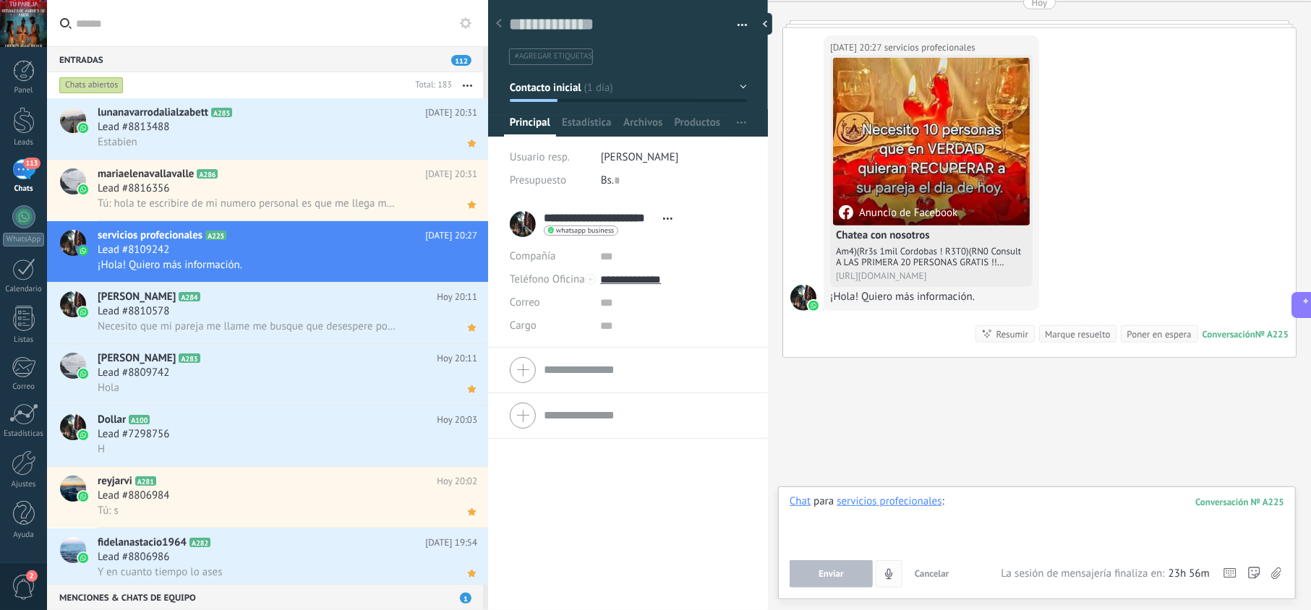
paste div
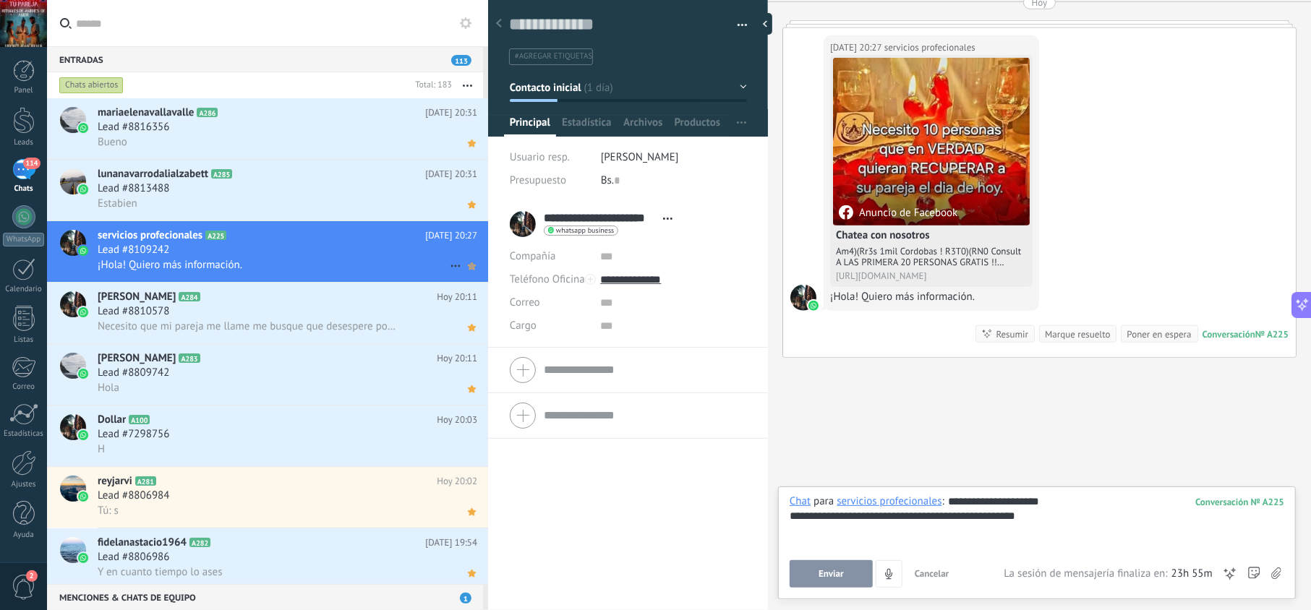
click at [467, 270] on icon at bounding box center [471, 265] width 15 height 17
click at [617, 286] on input "**********" at bounding box center [672, 279] width 145 height 23
type input "**********"
drag, startPoint x: 642, startPoint y: 351, endPoint x: 630, endPoint y: 295, distance: 57.6
click at [642, 351] on div "Copiar" at bounding box center [673, 353] width 144 height 25
